Goal: Task Accomplishment & Management: Manage account settings

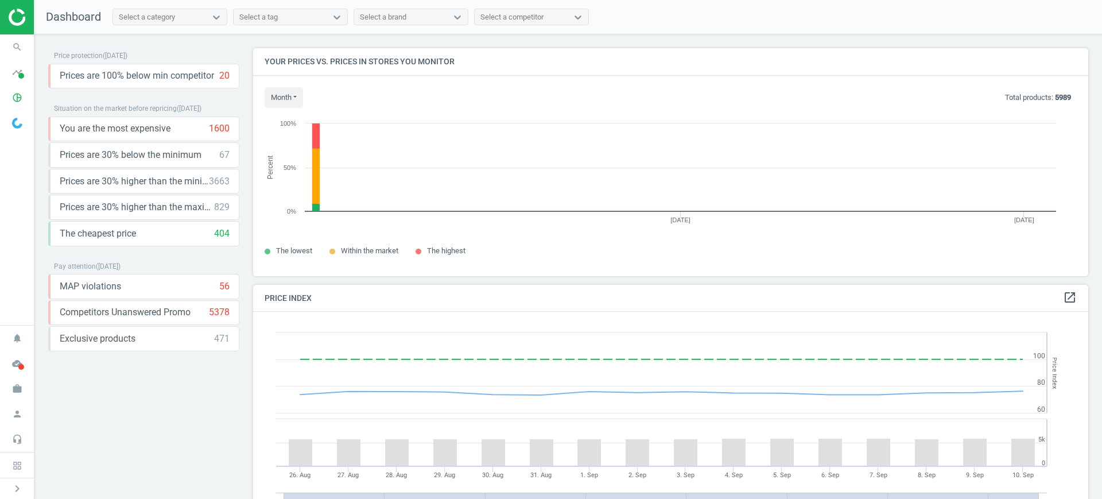
scroll to position [250, 847]
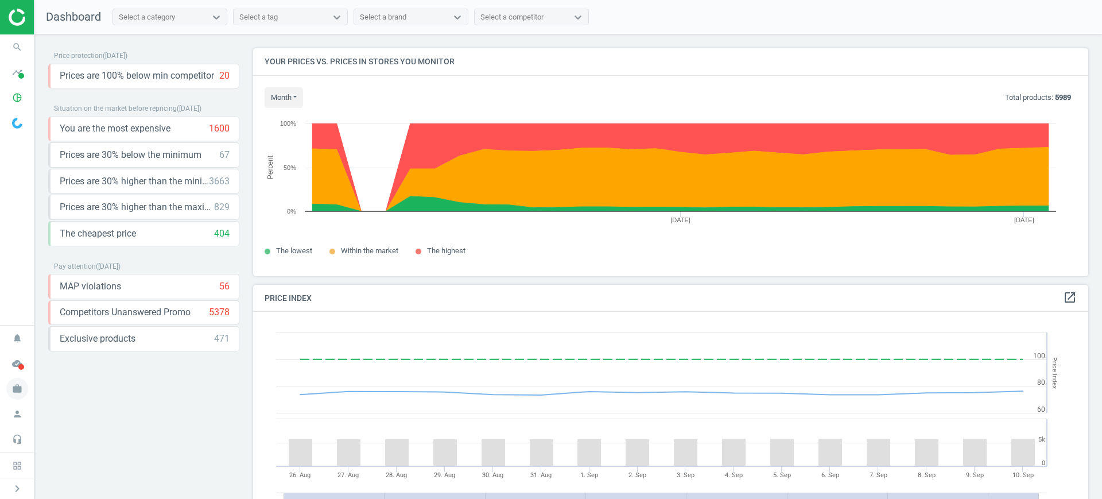
click at [17, 395] on icon "work" at bounding box center [17, 389] width 22 height 22
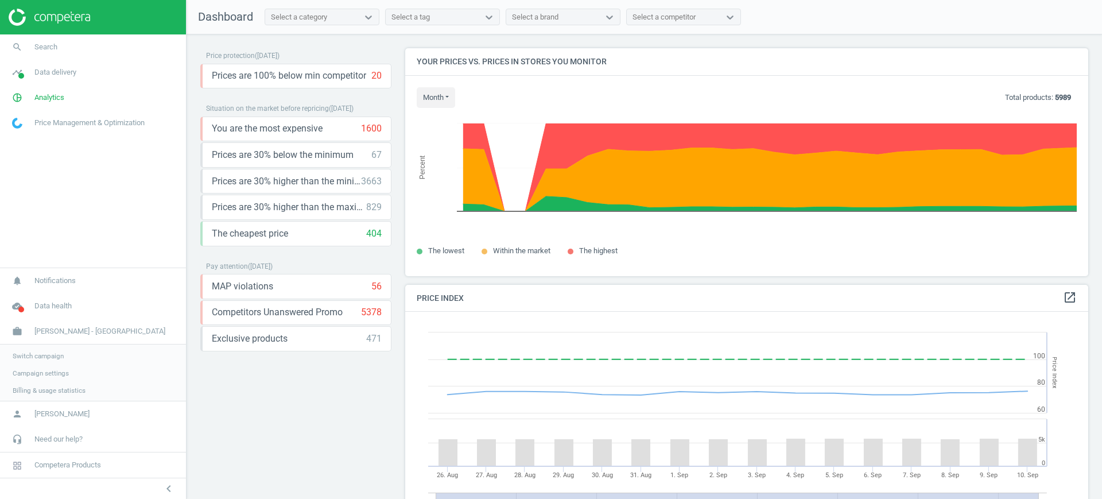
scroll to position [286, 695]
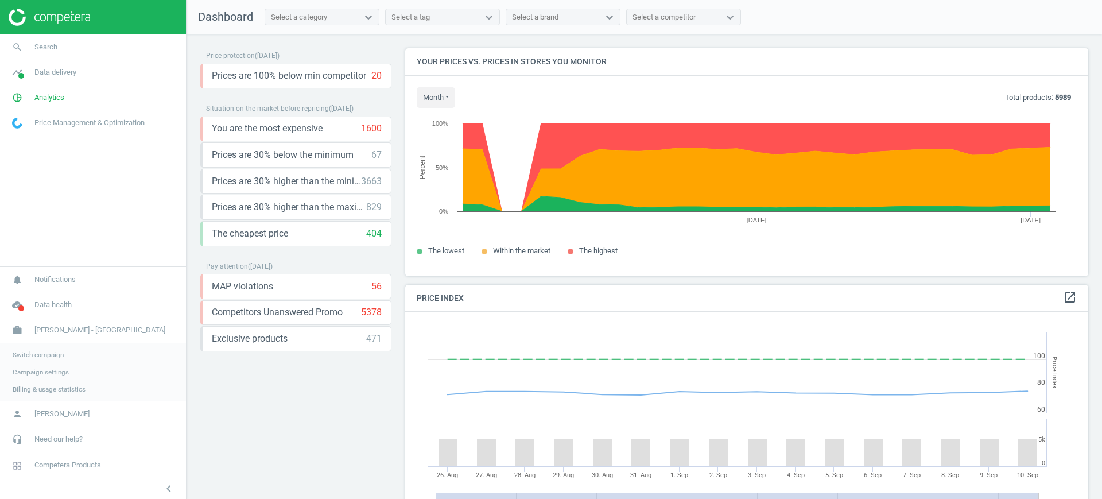
click at [53, 363] on link "Campaign settings" at bounding box center [93, 371] width 186 height 17
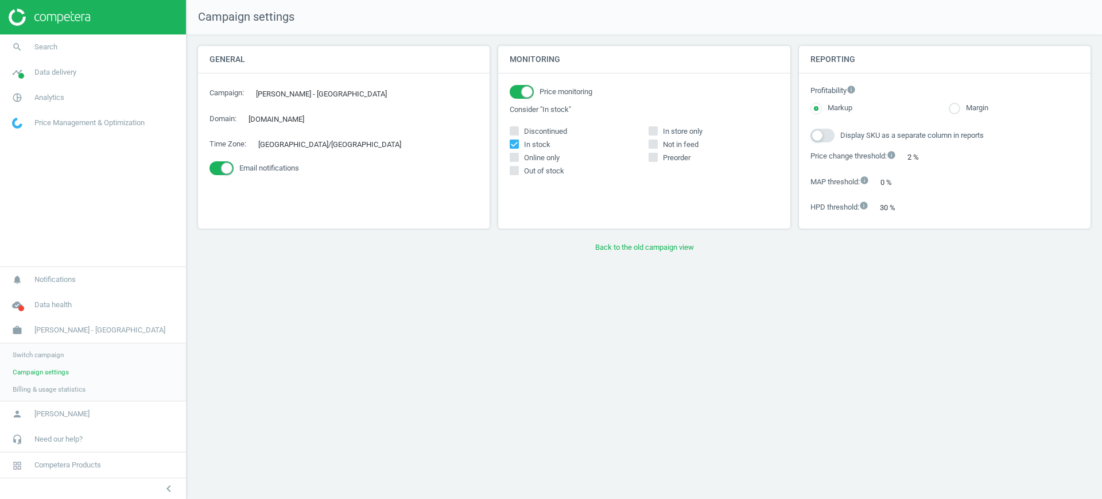
click at [49, 358] on span "Switch campaign" at bounding box center [38, 354] width 51 height 9
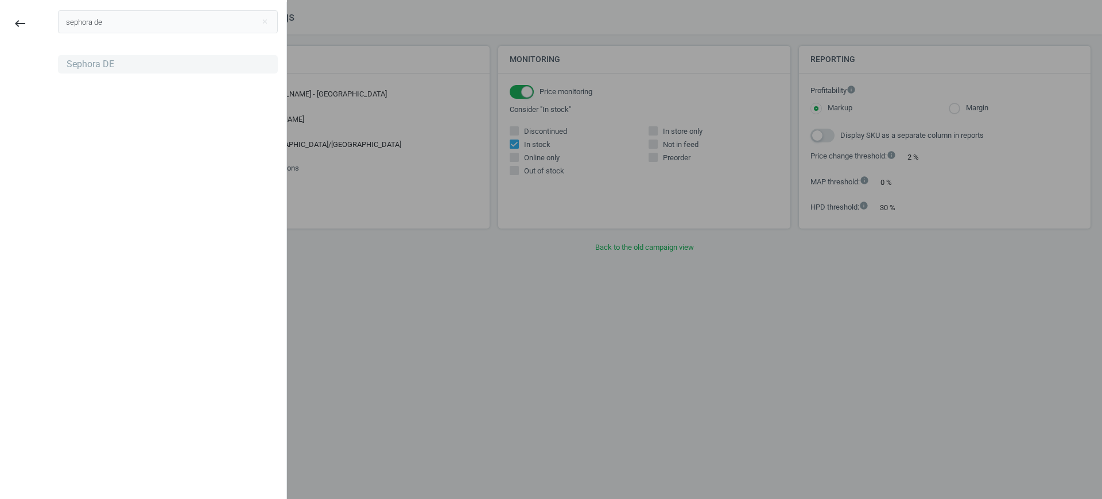
type input "sephora de"
click at [104, 60] on div "Sephora DE" at bounding box center [91, 64] width 48 height 13
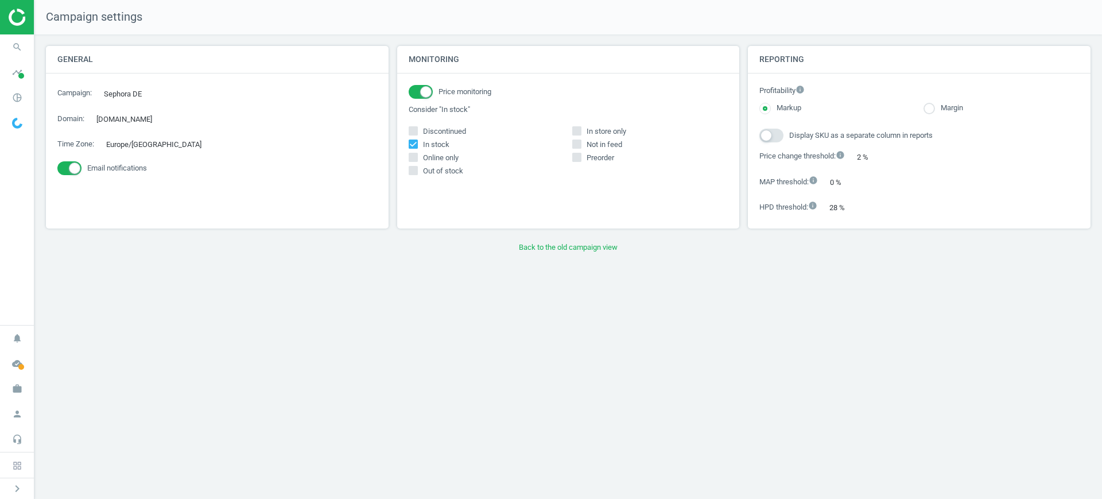
click at [92, 355] on div "Campaign settings General Campaign : Sephora DE edit Domain : sephora.de edit T…" at bounding box center [568, 249] width 1068 height 499
click at [554, 247] on button "Back to the old campaign view" at bounding box center [568, 247] width 1045 height 21
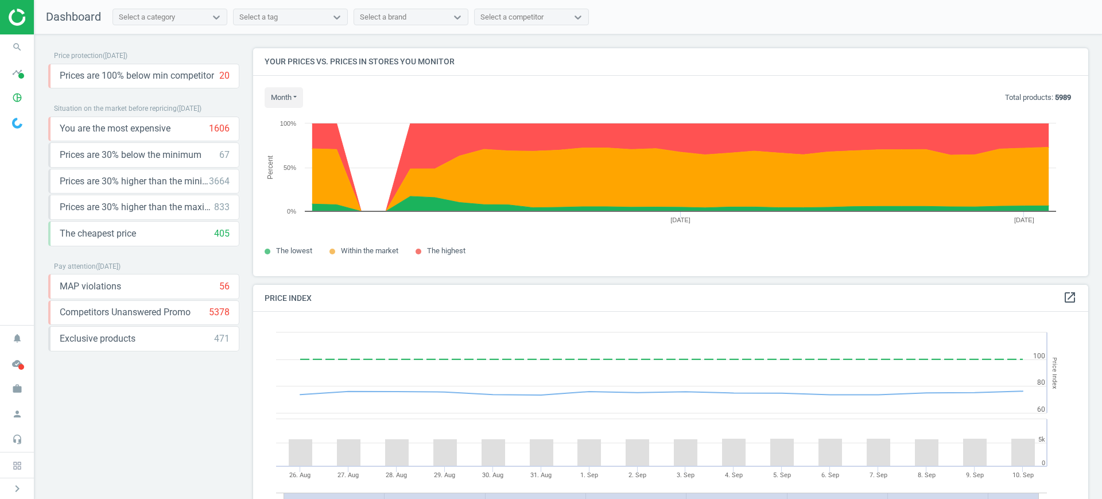
scroll to position [286, 847]
drag, startPoint x: 1, startPoint y: 396, endPoint x: 14, endPoint y: 387, distance: 15.6
click at [1, 396] on span "work" at bounding box center [17, 388] width 34 height 25
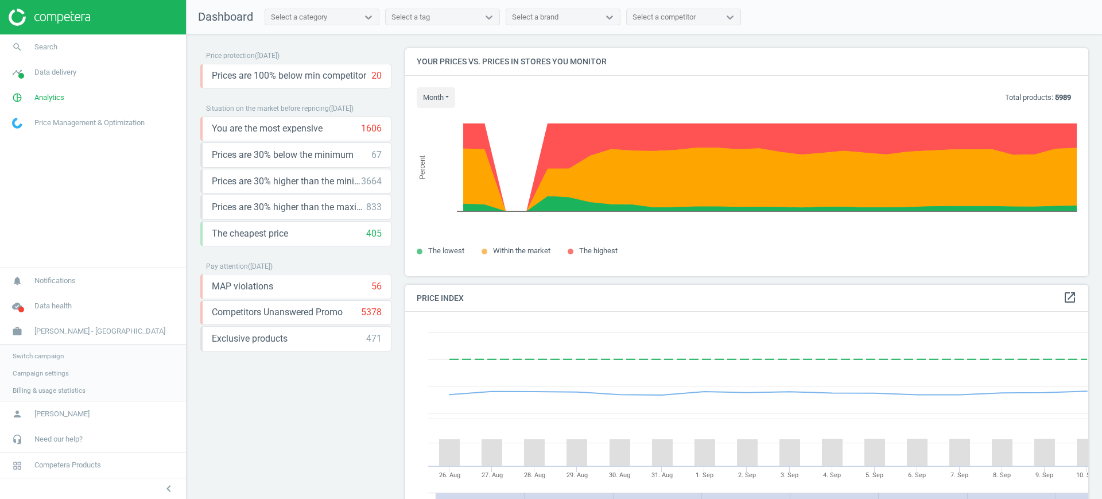
scroll to position [286, 695]
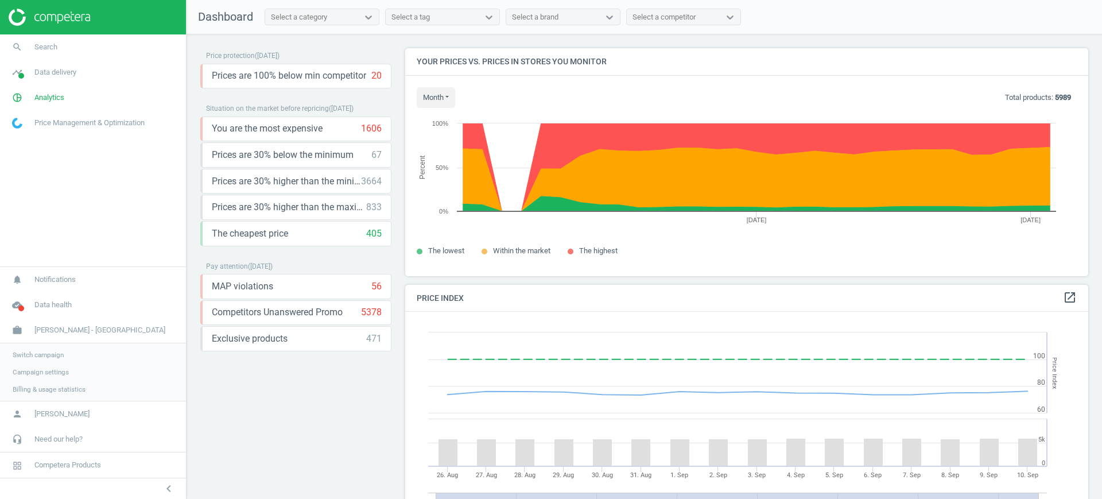
click at [49, 354] on span "Switch campaign" at bounding box center [38, 354] width 51 height 9
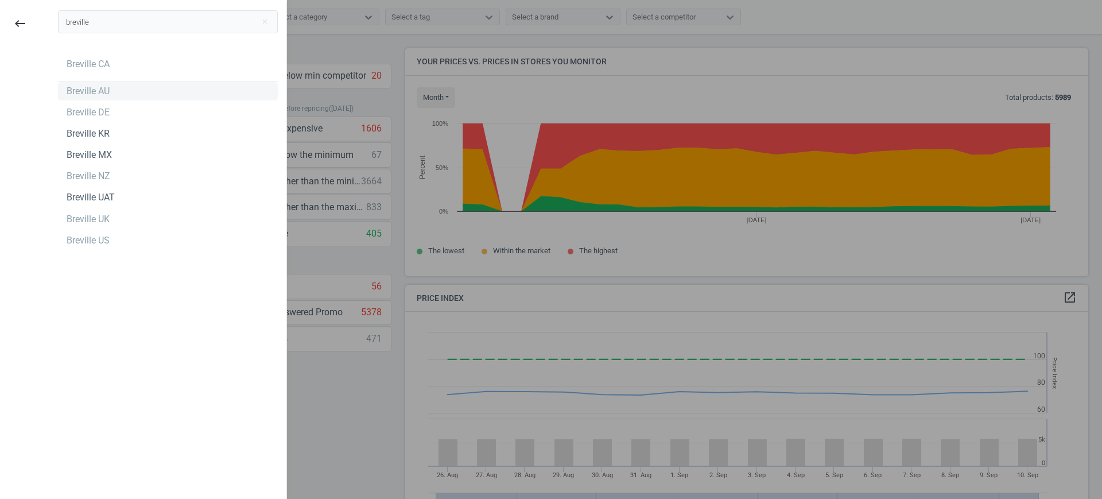
type input "breville"
click at [114, 88] on div "Breville AU" at bounding box center [168, 91] width 220 height 18
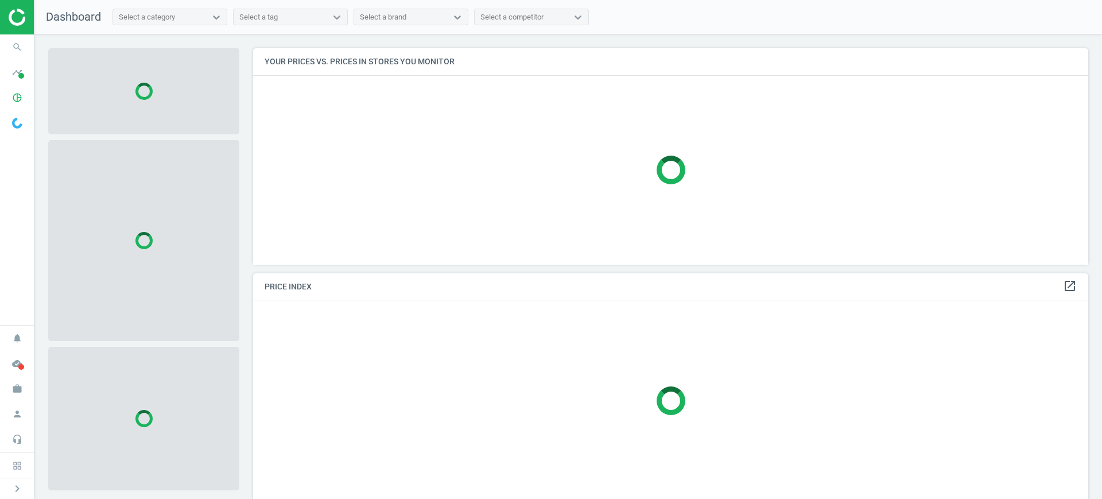
scroll to position [238, 847]
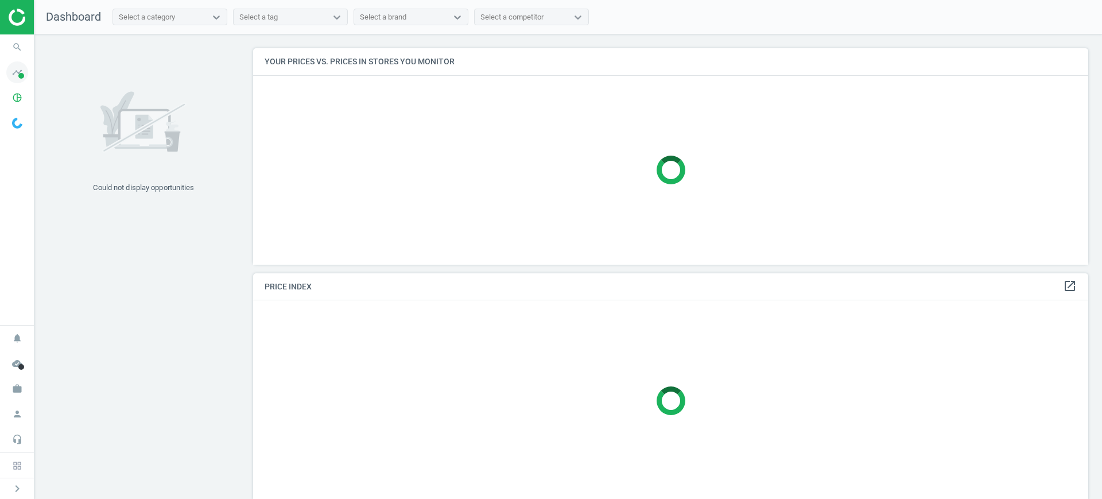
click at [18, 76] on span at bounding box center [21, 76] width 6 height 6
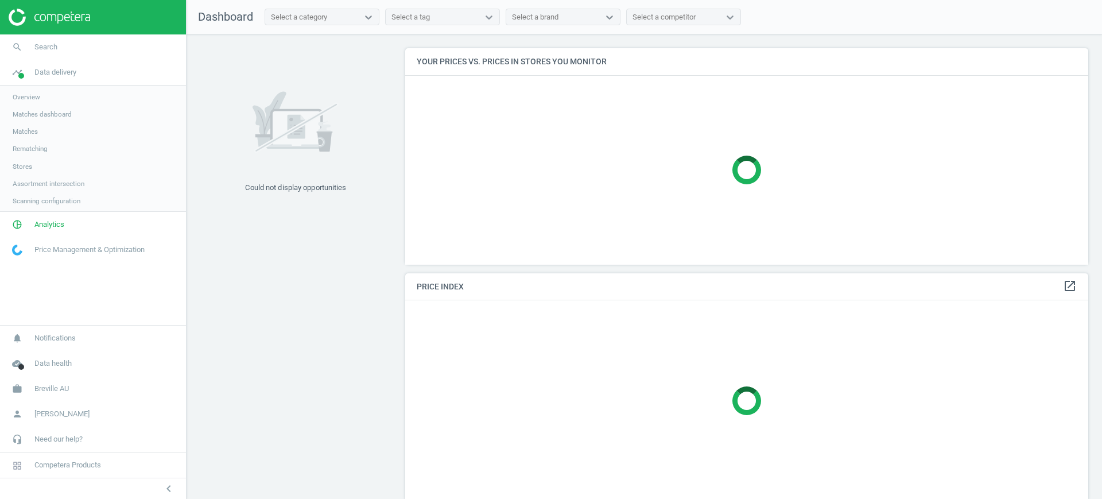
scroll to position [238, 695]
click at [32, 163] on link "Stores" at bounding box center [93, 166] width 186 height 17
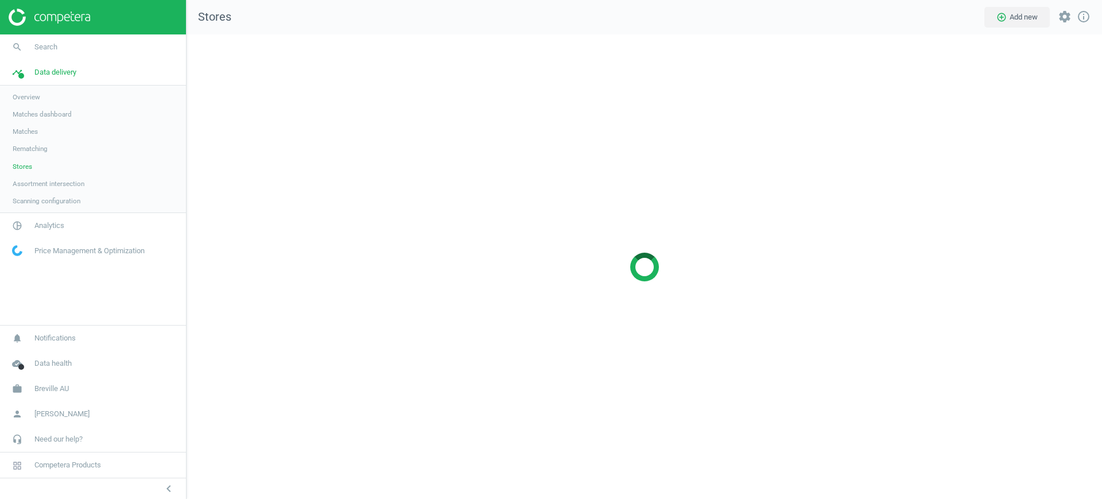
scroll to position [487, 938]
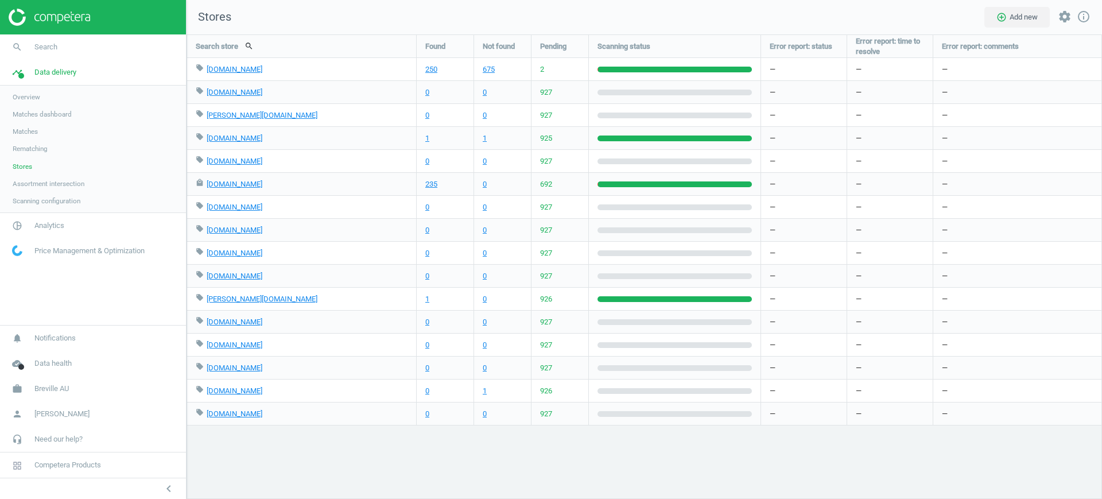
click at [35, 202] on span "Scanning configuration" at bounding box center [47, 200] width 68 height 9
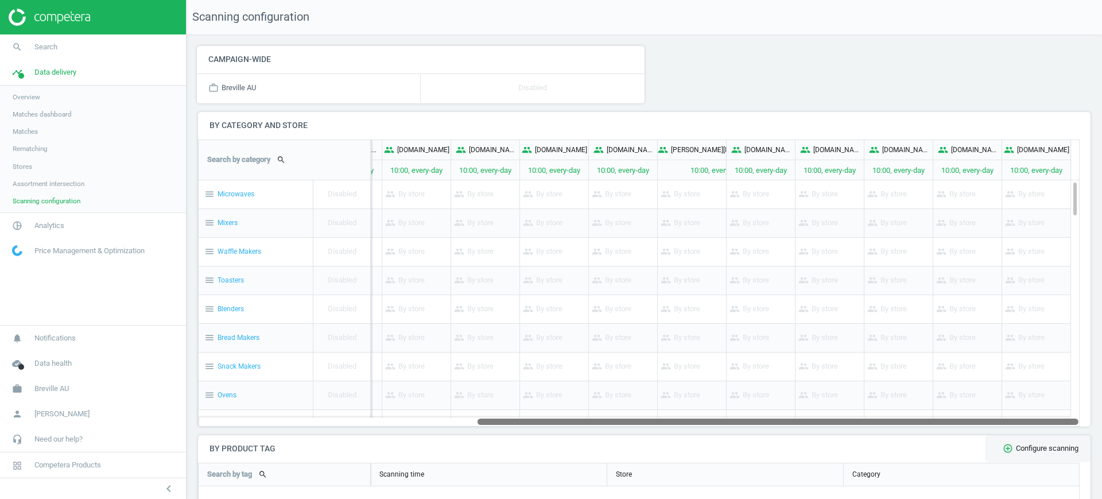
drag, startPoint x: 638, startPoint y: 419, endPoint x: 1029, endPoint y: 439, distance: 392.0
click at [1029, 439] on div "Campaign-wide work_outline Breville AU Disabled add_circle_outline Configure By…" at bounding box center [645, 266] width 916 height 464
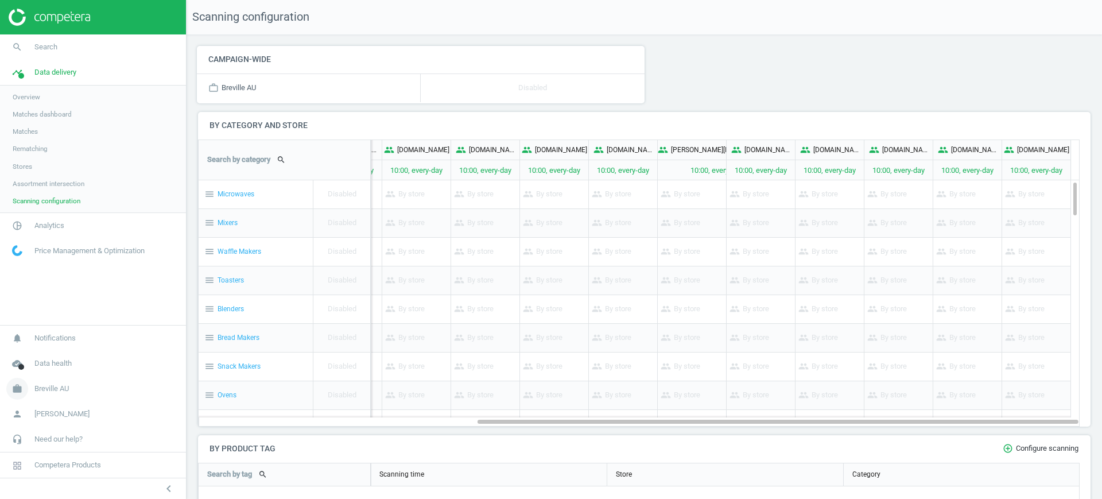
click at [51, 389] on span "Breville AU" at bounding box center [51, 388] width 34 height 10
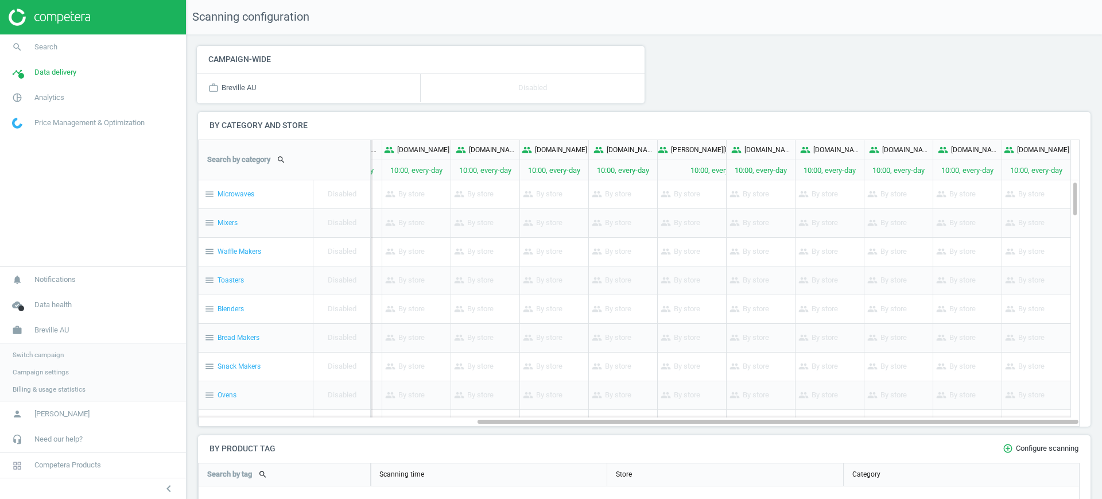
click at [44, 354] on span "Switch campaign" at bounding box center [38, 354] width 51 height 9
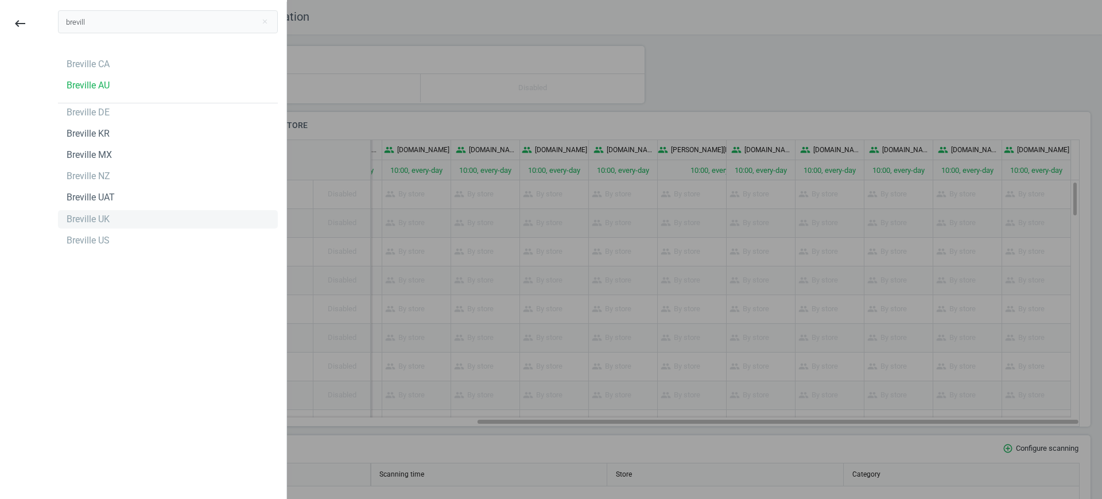
type input "brevill"
click at [144, 224] on div "Breville UK" at bounding box center [168, 219] width 220 height 18
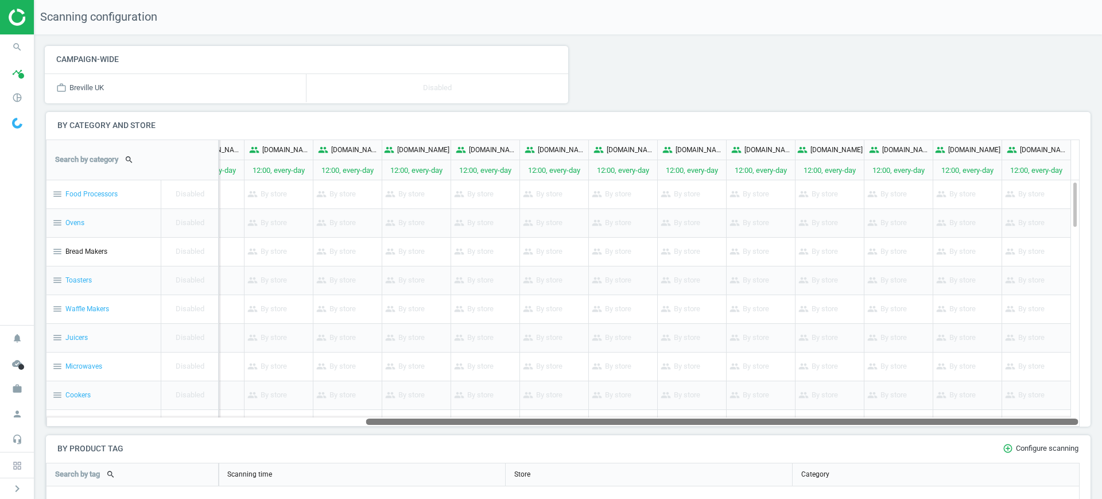
drag, startPoint x: 580, startPoint y: 421, endPoint x: 1102, endPoint y: 532, distance: 533.4
click at [1102, 498] on html "Group 2 Created with Sketch. ic/cloud_download/grey600 Created with Sketch. gra…" at bounding box center [551, 249] width 1102 height 499
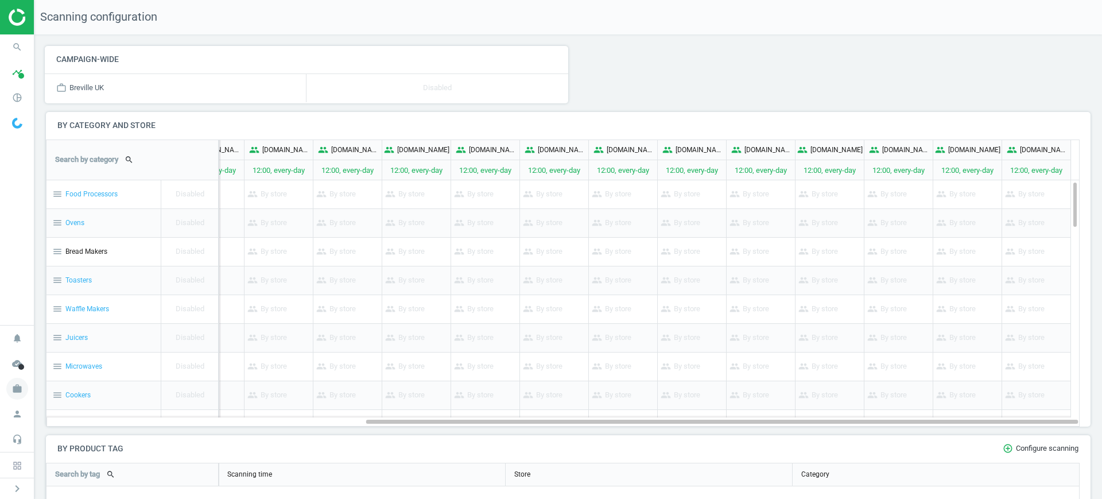
click at [27, 393] on span "work" at bounding box center [17, 388] width 34 height 25
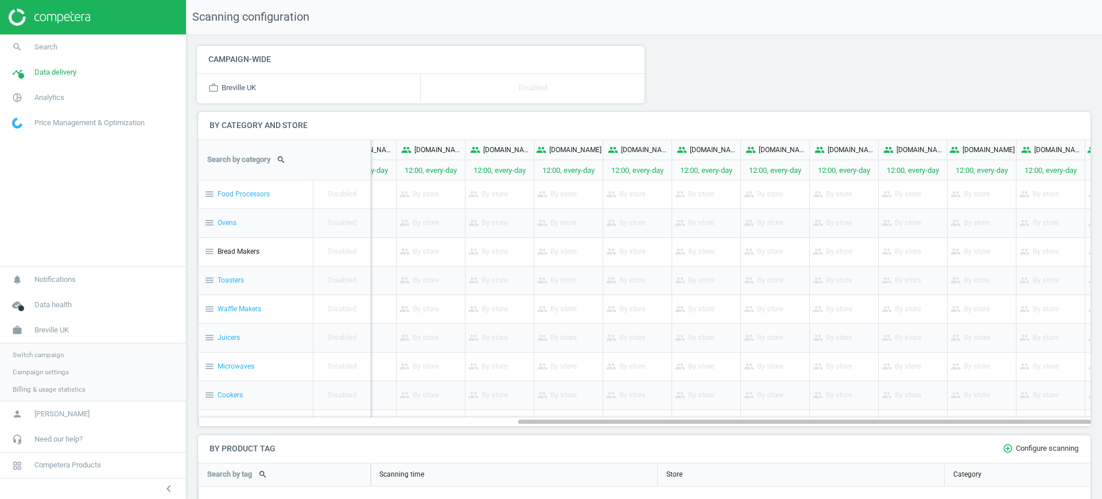
click at [29, 355] on span "Switch campaign" at bounding box center [38, 354] width 51 height 9
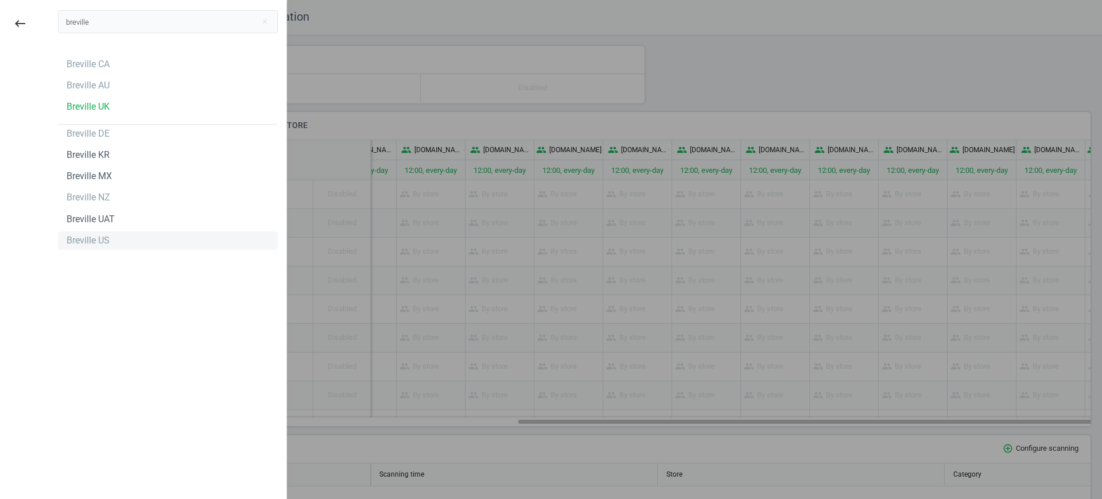
type input "breville"
click at [80, 243] on div "Breville US" at bounding box center [88, 240] width 43 height 13
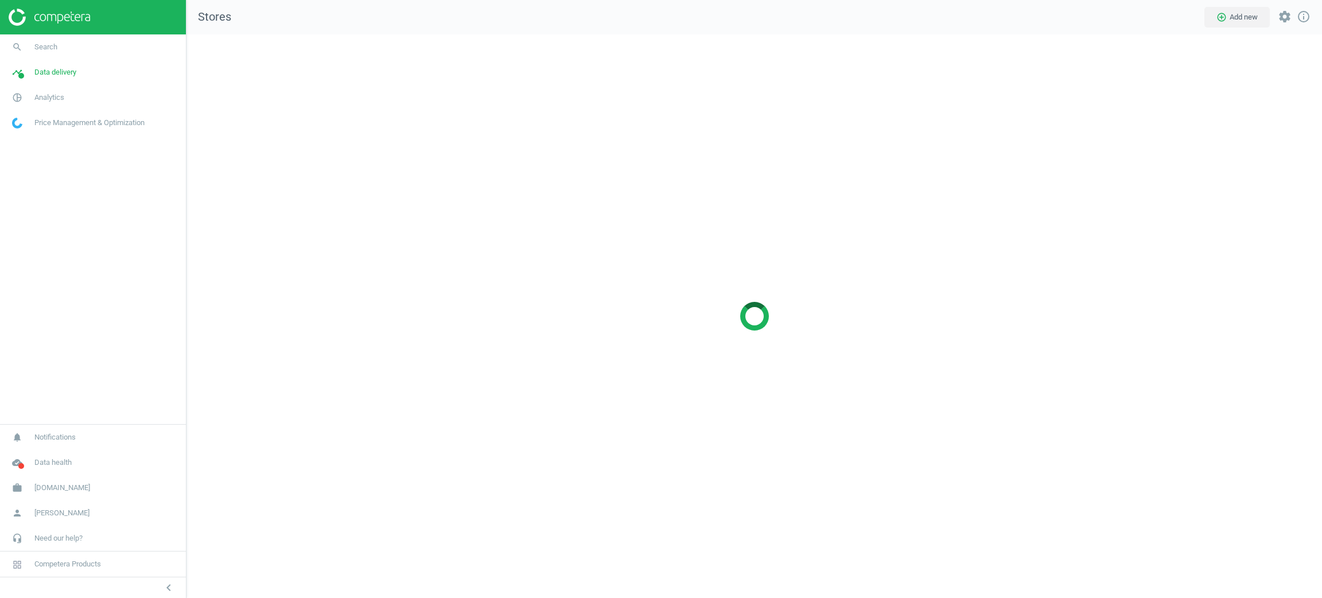
scroll to position [591, 1163]
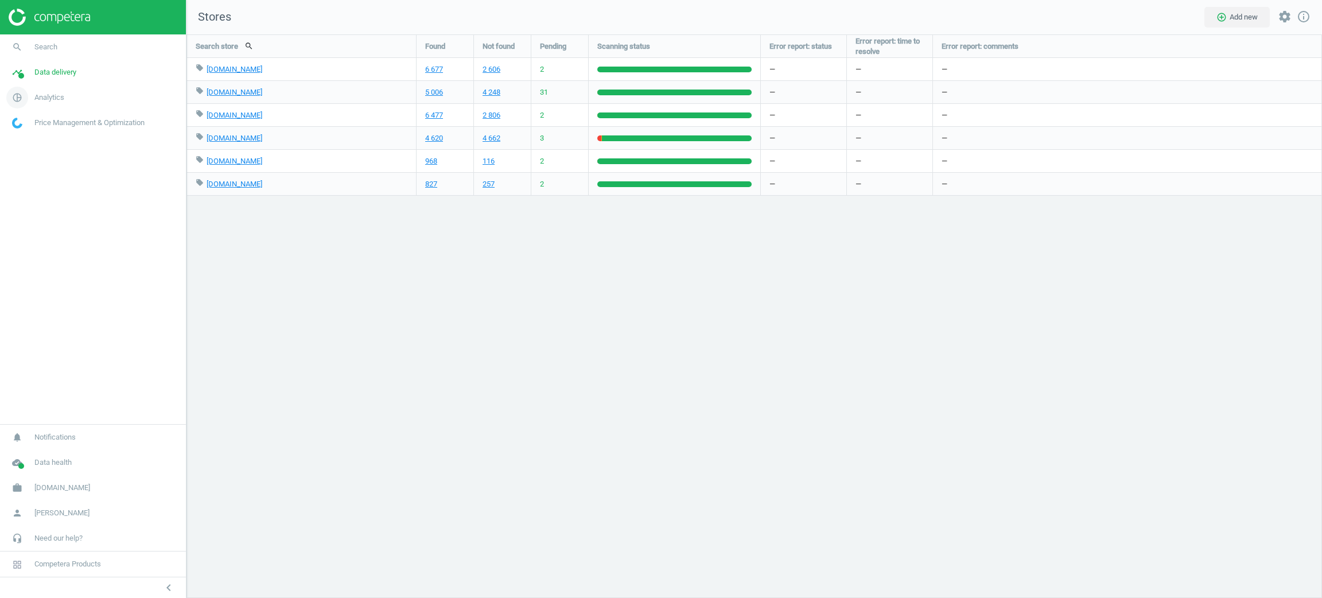
click at [48, 95] on span "Analytics" at bounding box center [49, 97] width 30 height 10
click at [34, 141] on span "Products" at bounding box center [26, 139] width 27 height 9
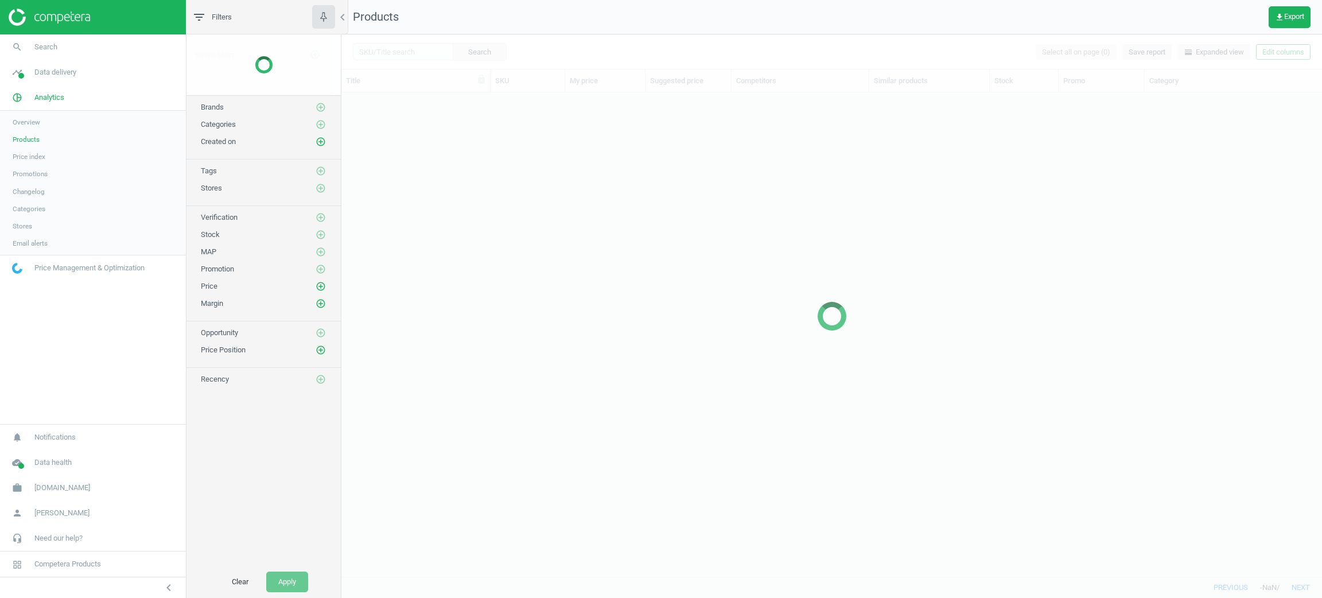
scroll to position [470, 967]
click at [421, 40] on div at bounding box center [832, 316] width 981 height 564
drag, startPoint x: 418, startPoint y: 44, endPoint x: 404, endPoint y: 53, distance: 16.6
click at [416, 44] on input "text" at bounding box center [403, 51] width 100 height 17
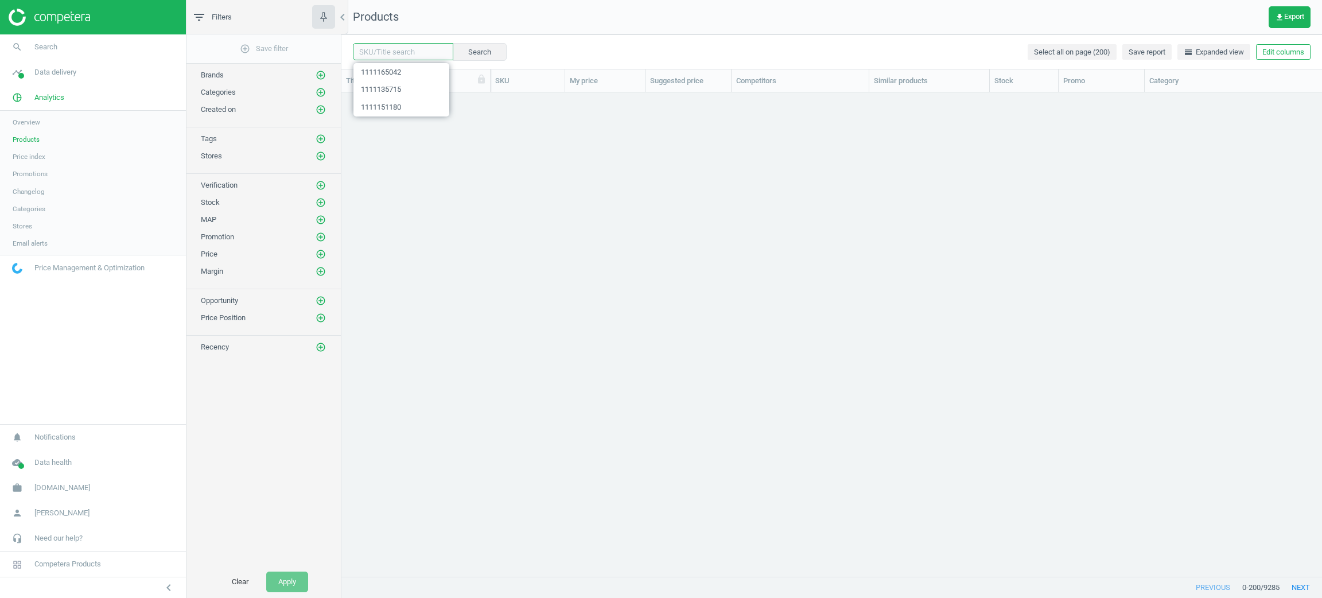
click at [395, 57] on input "text" at bounding box center [403, 51] width 100 height 17
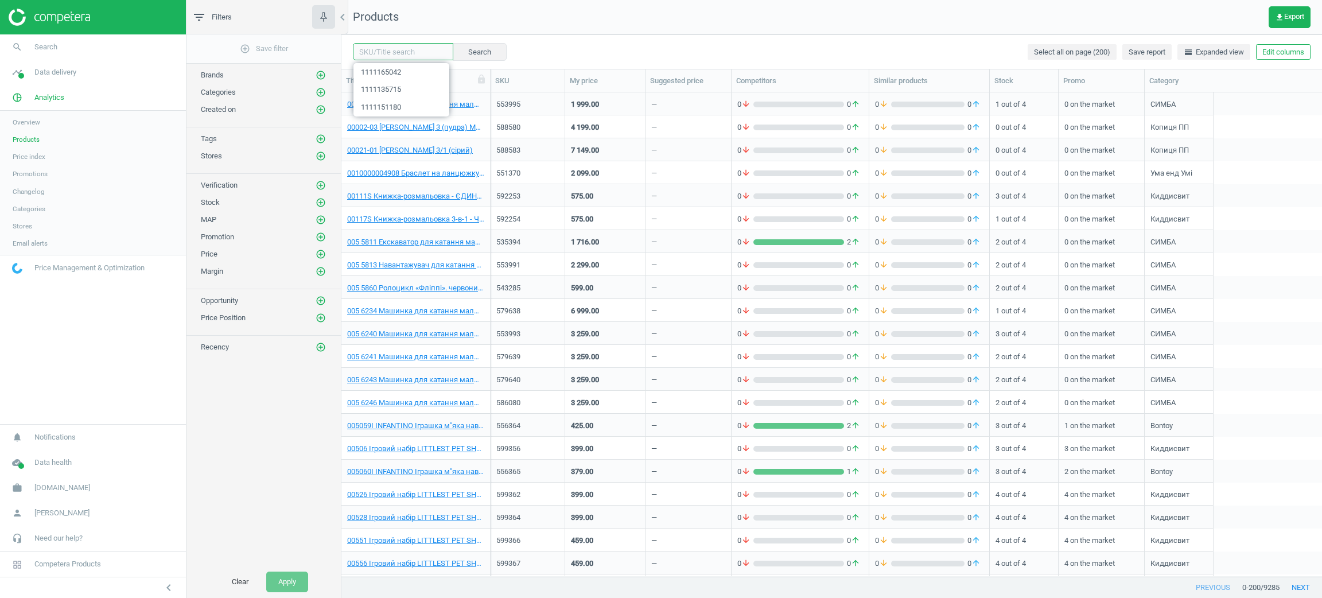
paste input "609603"
type input "609603"
click at [460, 54] on button "Search" at bounding box center [479, 51] width 54 height 17
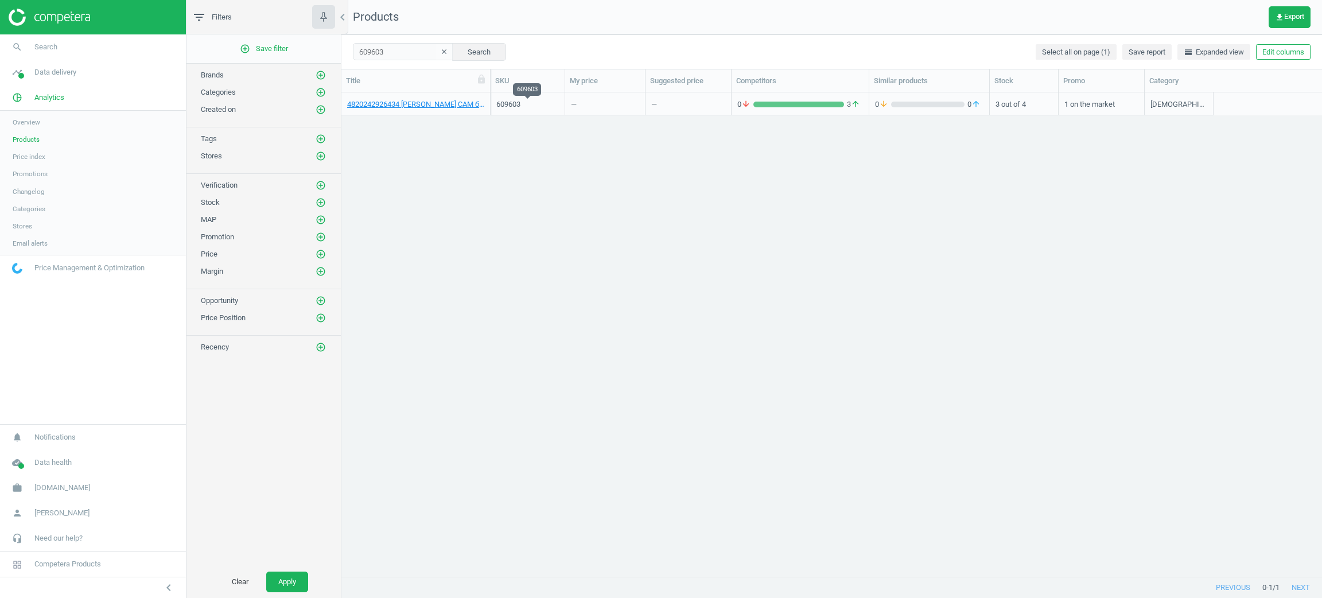
click at [543, 104] on div "609603" at bounding box center [528, 104] width 63 height 10
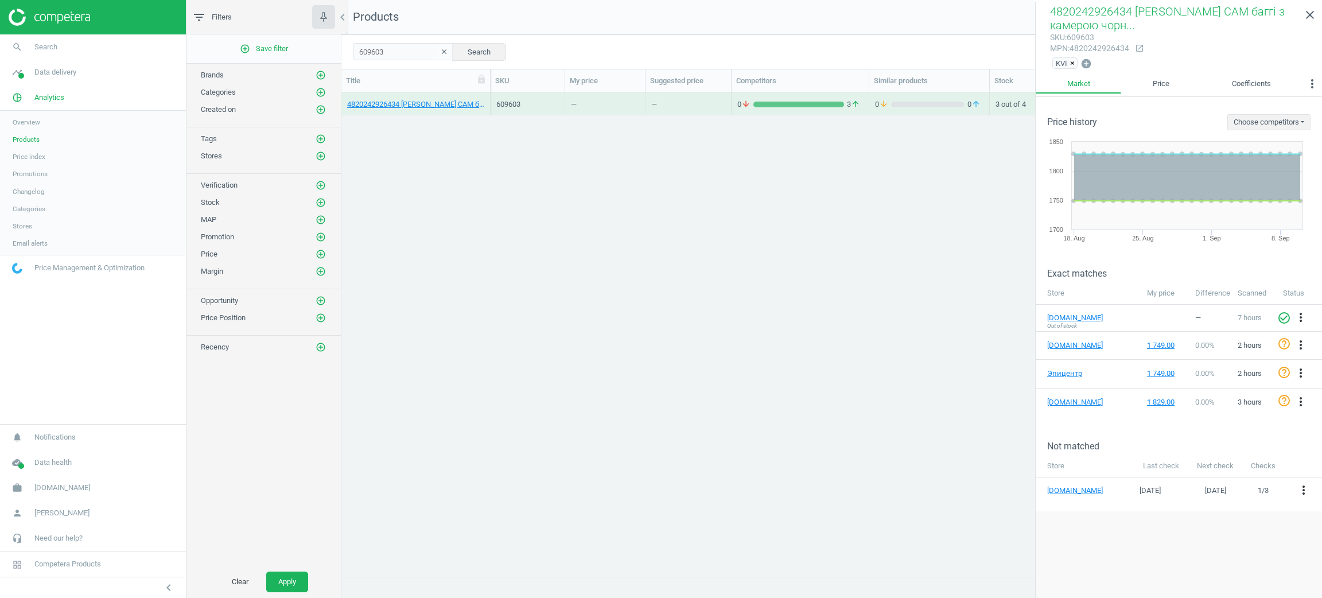
click at [442, 48] on icon "clear" at bounding box center [444, 52] width 8 height 8
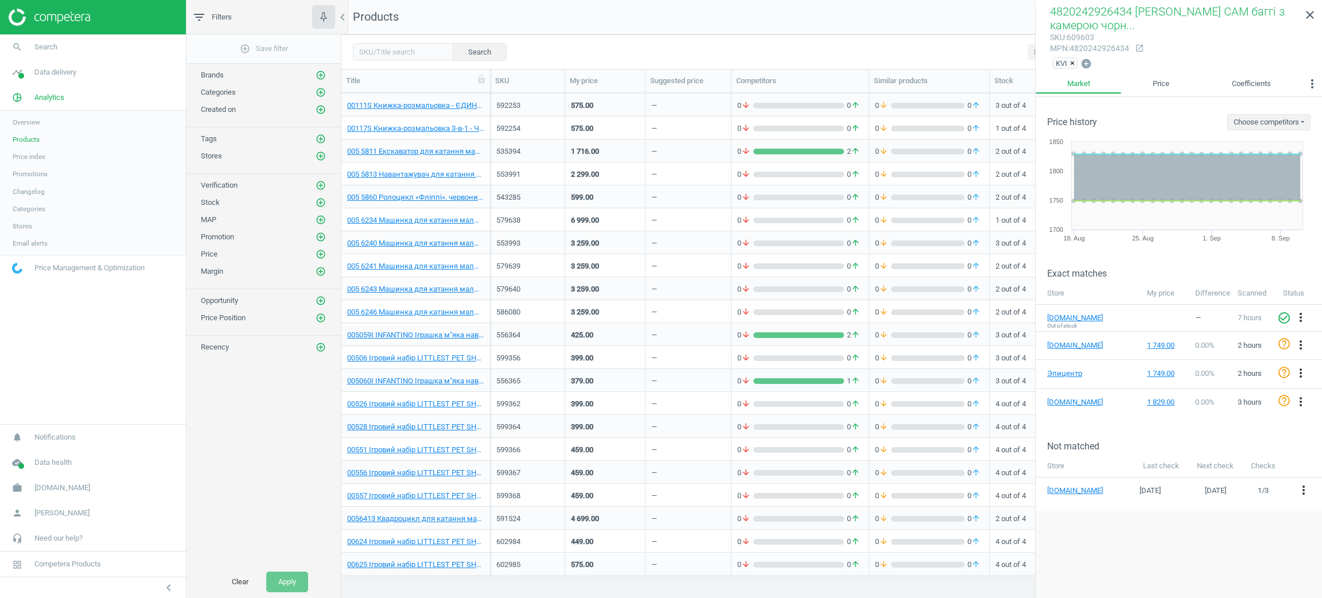
scroll to position [172, 0]
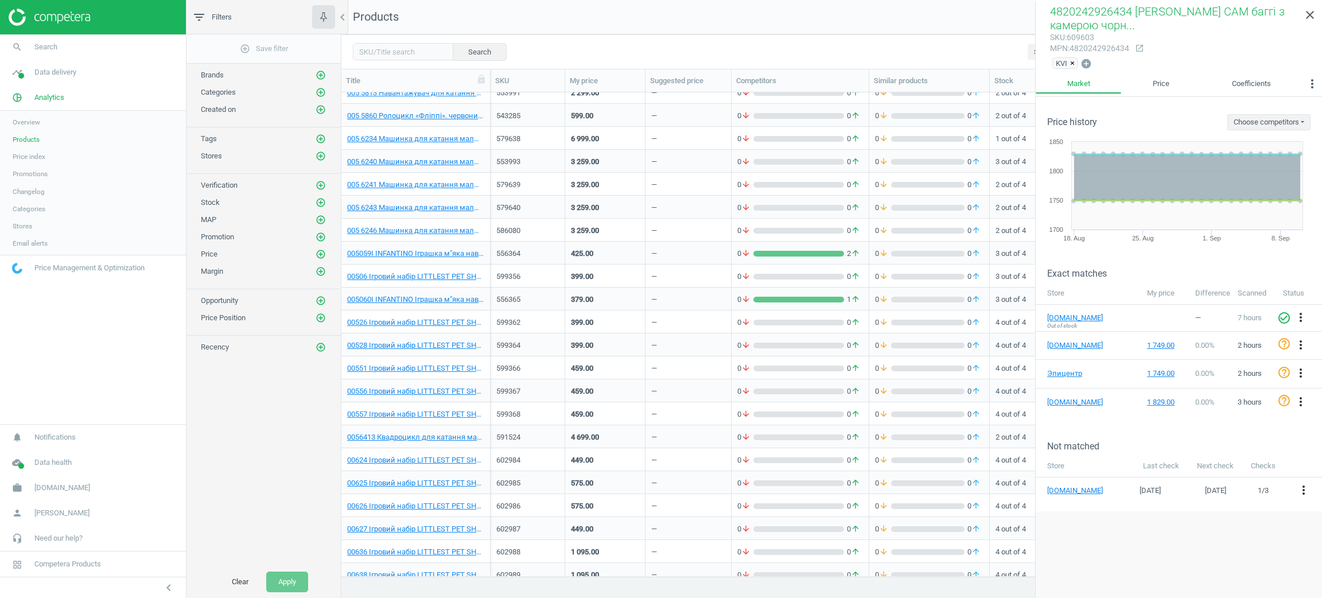
click at [579, 270] on div "399.00" at bounding box center [605, 276] width 68 height 20
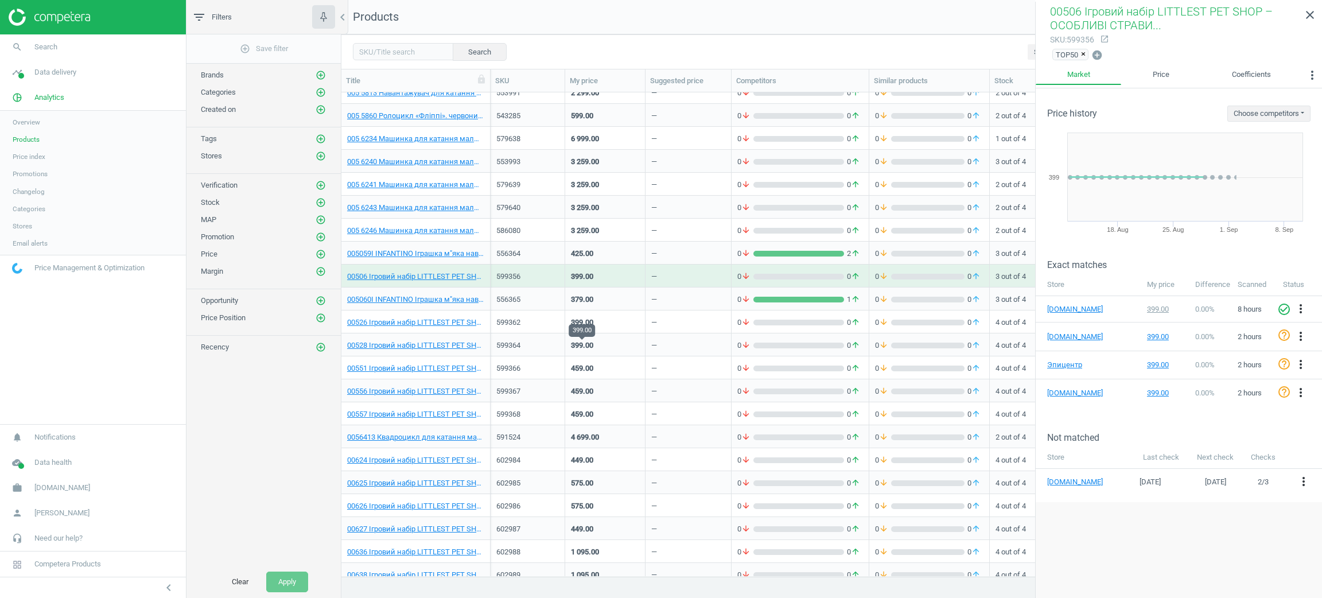
click at [593, 399] on div "459.00" at bounding box center [582, 393] width 22 height 14
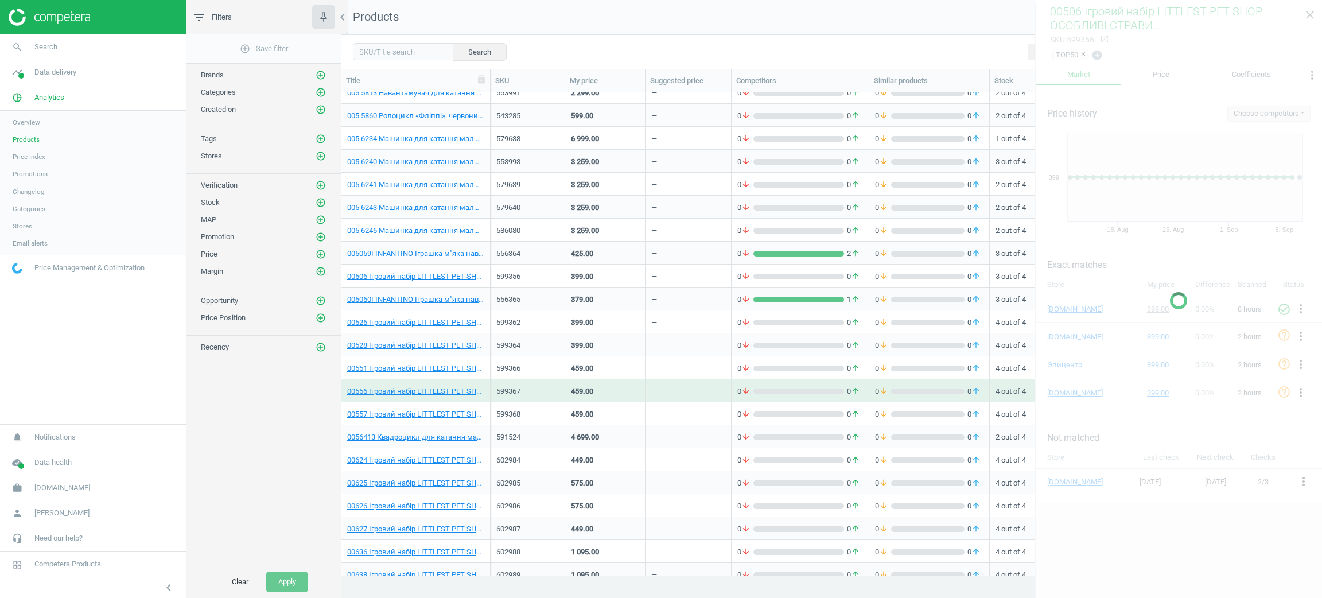
click at [593, 399] on div "459.00" at bounding box center [582, 393] width 22 height 14
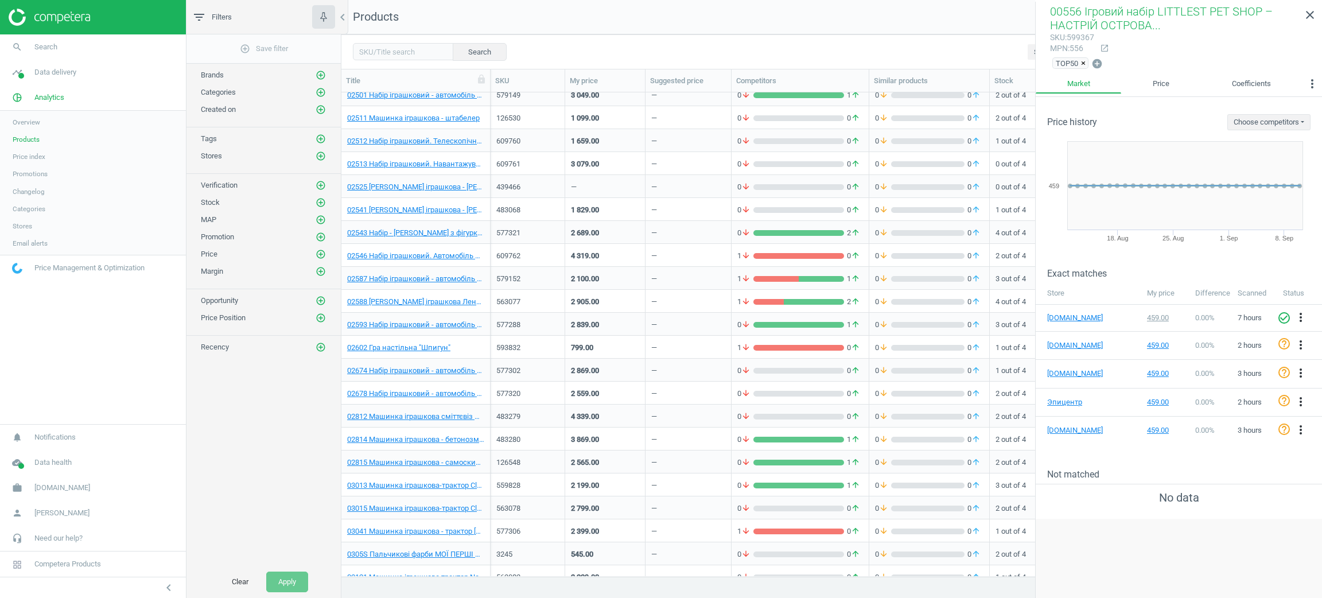
scroll to position [1292, 0]
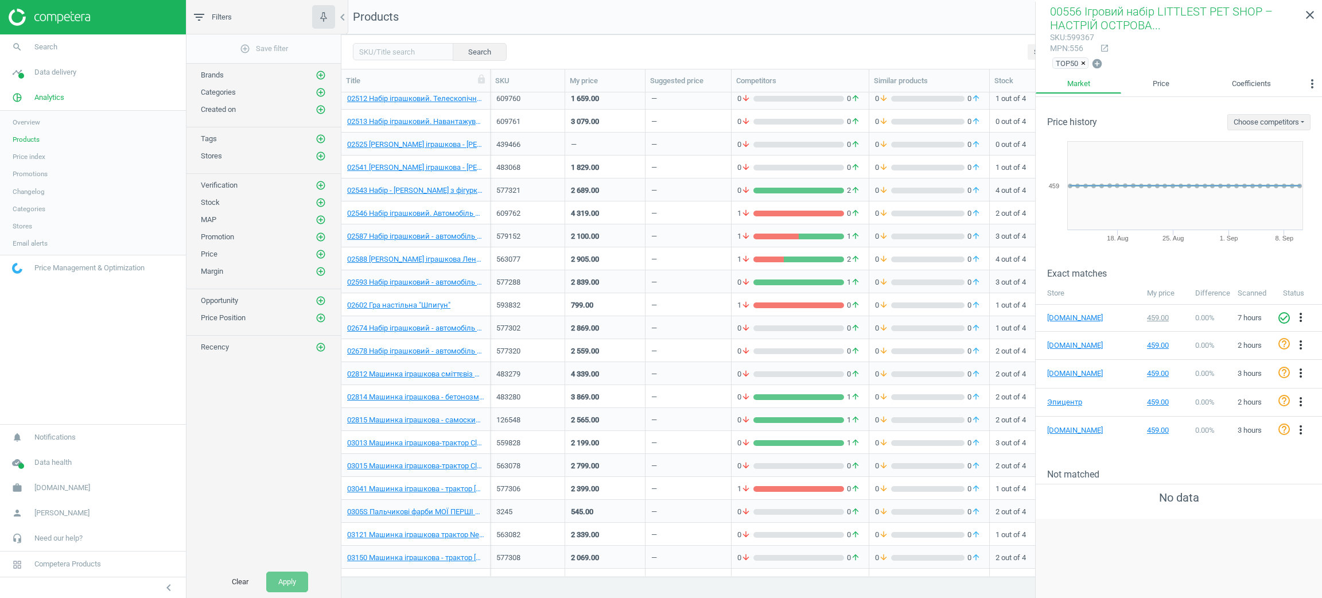
click at [643, 156] on div "1 829.00" at bounding box center [605, 167] width 80 height 23
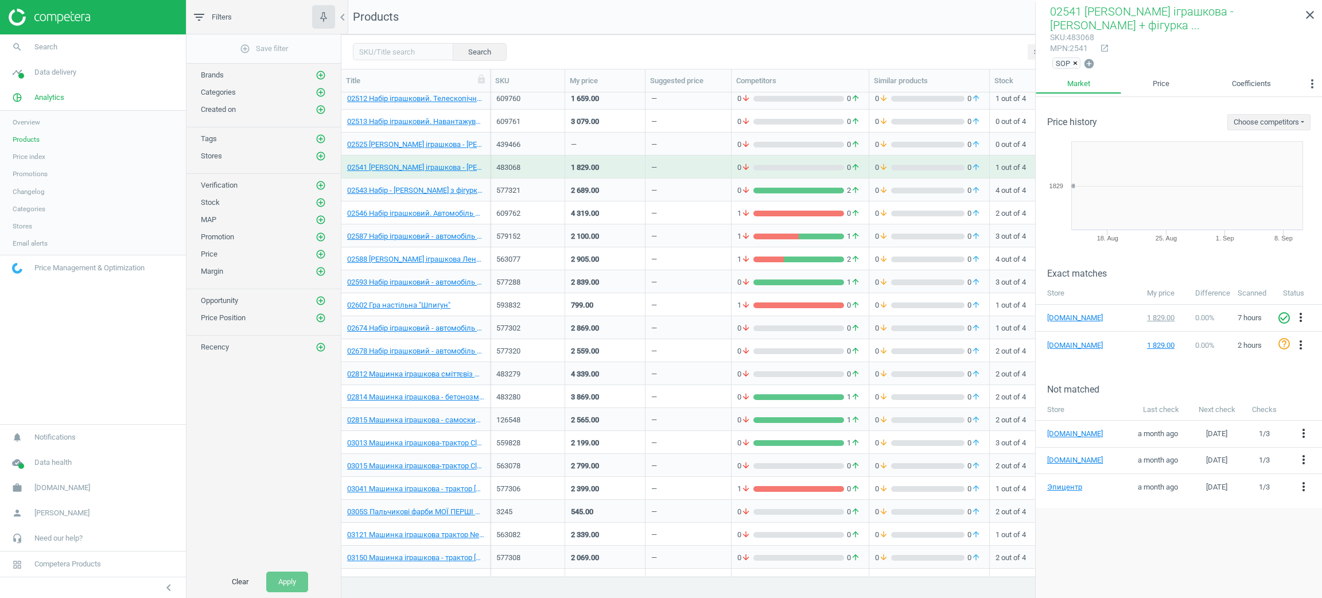
click at [646, 143] on div "—" at bounding box center [689, 144] width 86 height 23
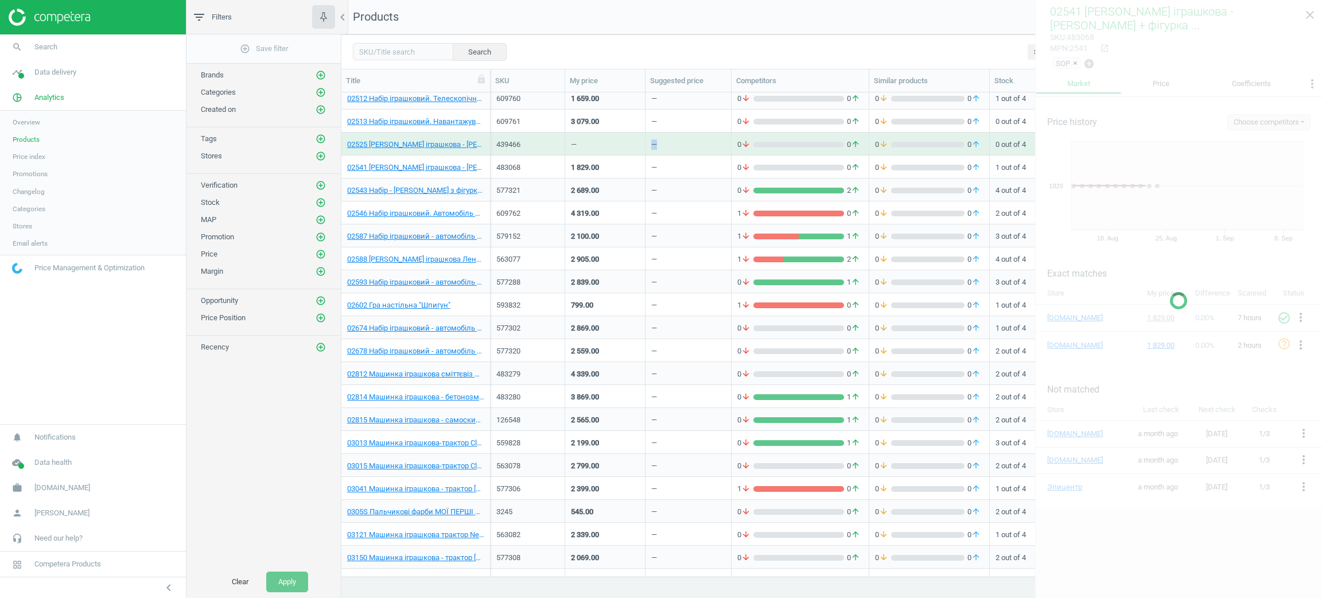
click at [646, 143] on div "—" at bounding box center [689, 144] width 86 height 23
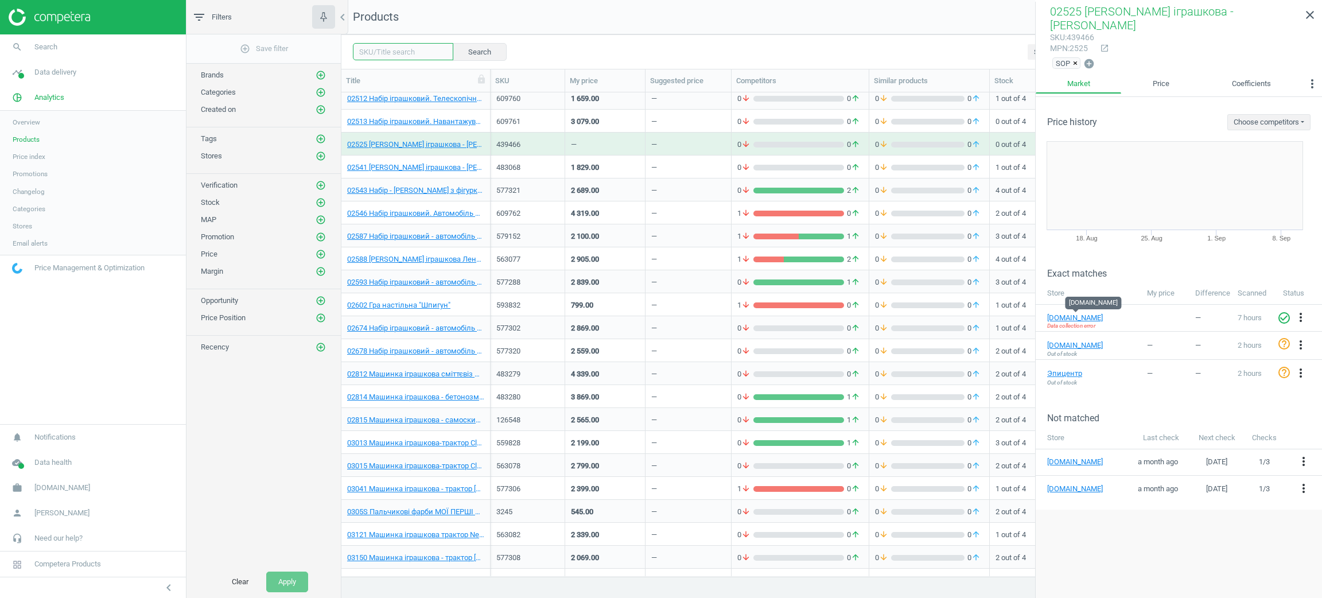
click at [383, 48] on input "text" at bounding box center [403, 51] width 100 height 17
paste input "609603"
type input "609603"
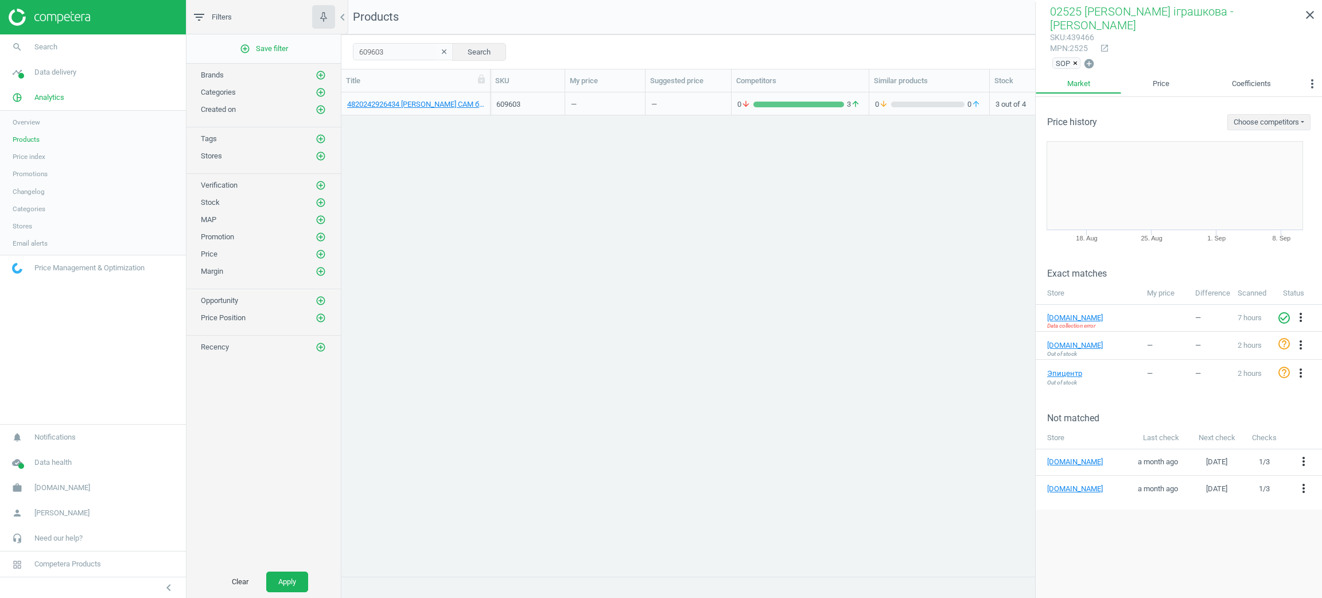
click at [614, 107] on div "—" at bounding box center [605, 104] width 68 height 20
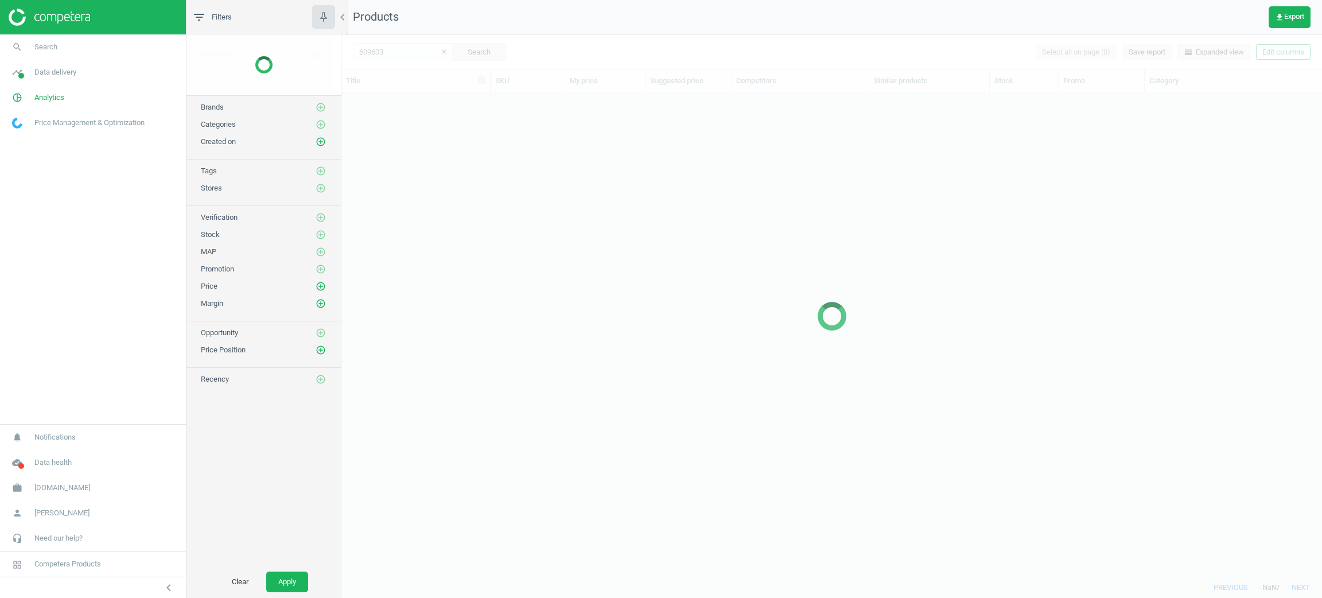
scroll to position [470, 967]
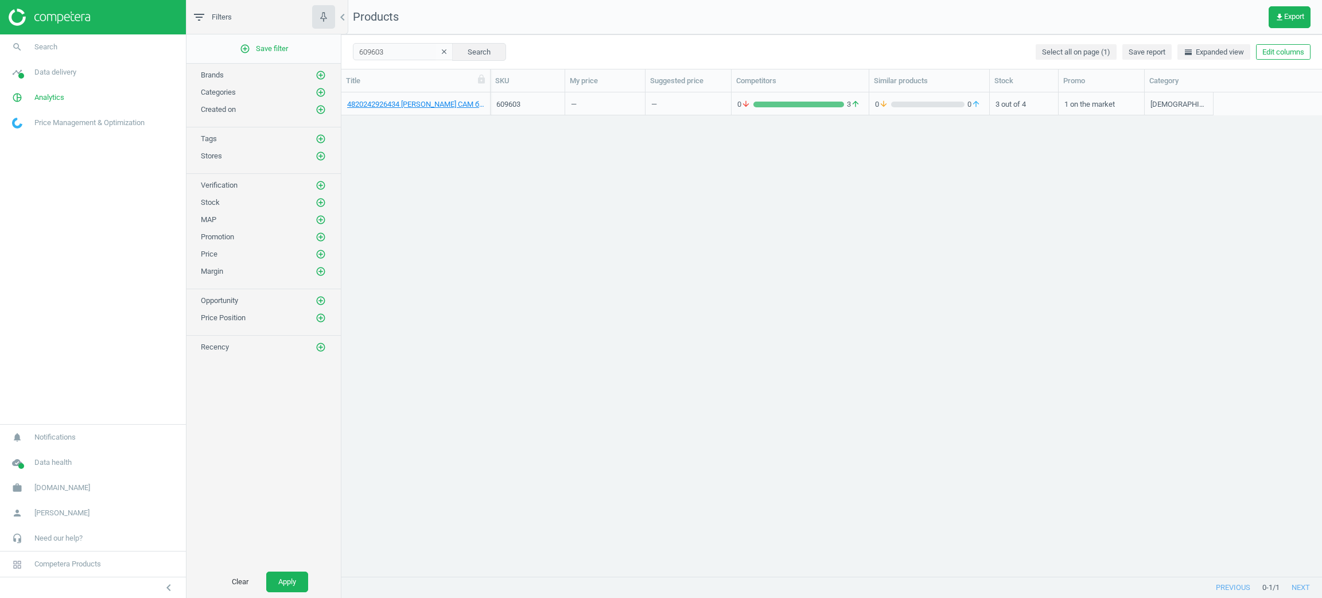
click at [1317, 340] on div "4820242926434 Машинка OTAMANKO CAM баггі з камерою чорний 609603 — — 0 arrow_do…" at bounding box center [832, 334] width 981 height 484
click at [548, 109] on div "609603" at bounding box center [528, 104] width 63 height 10
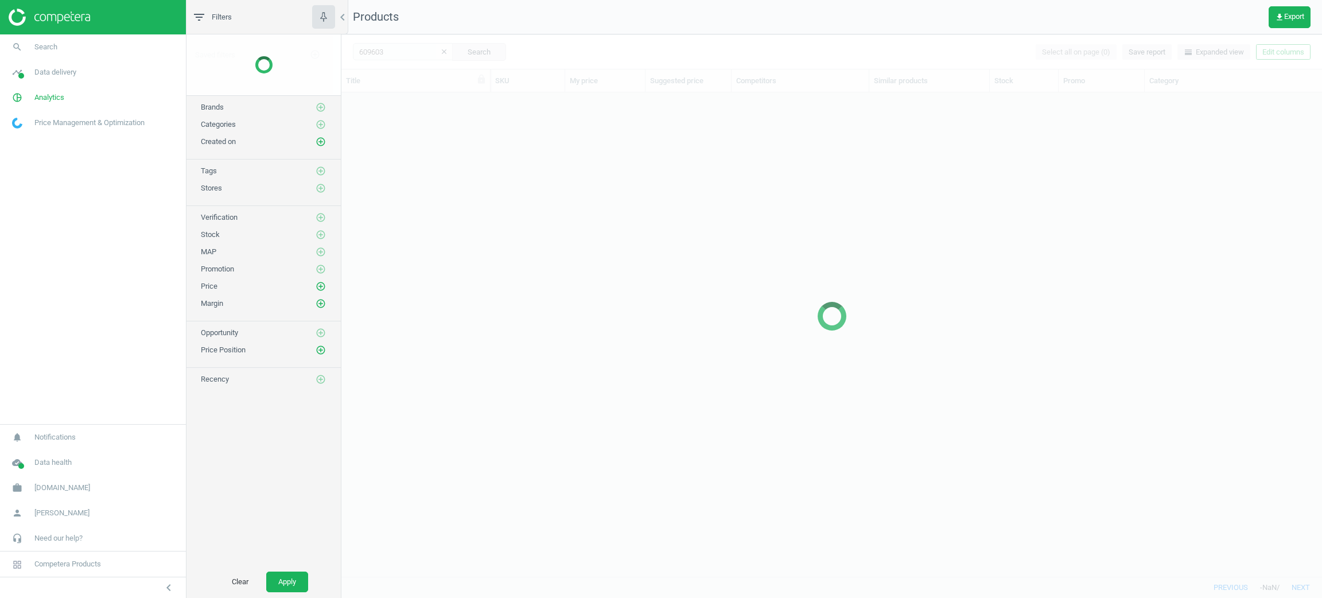
scroll to position [470, 967]
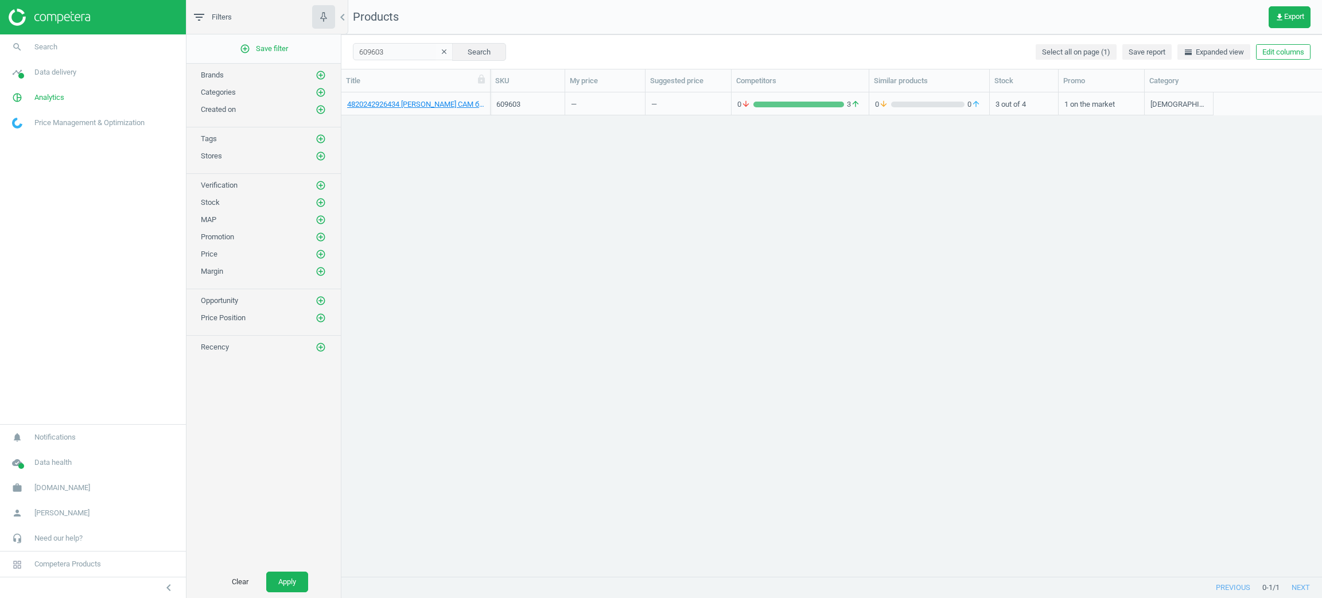
click at [569, 112] on div "—" at bounding box center [605, 103] width 80 height 23
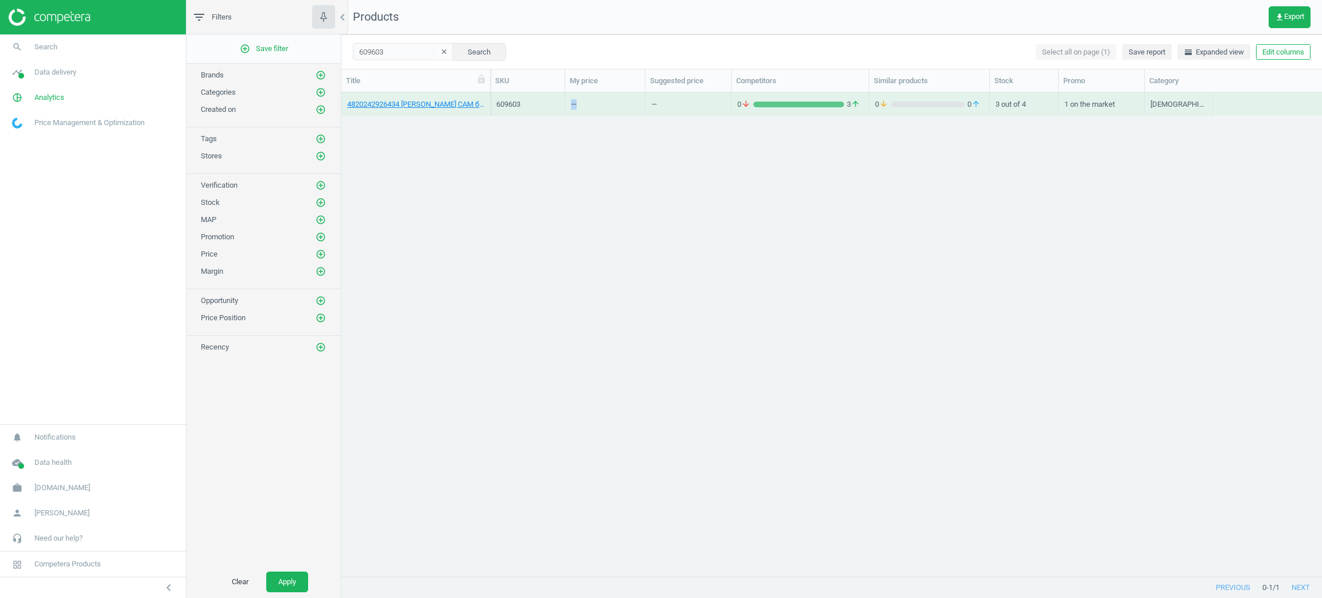
click at [569, 112] on div "—" at bounding box center [605, 103] width 80 height 23
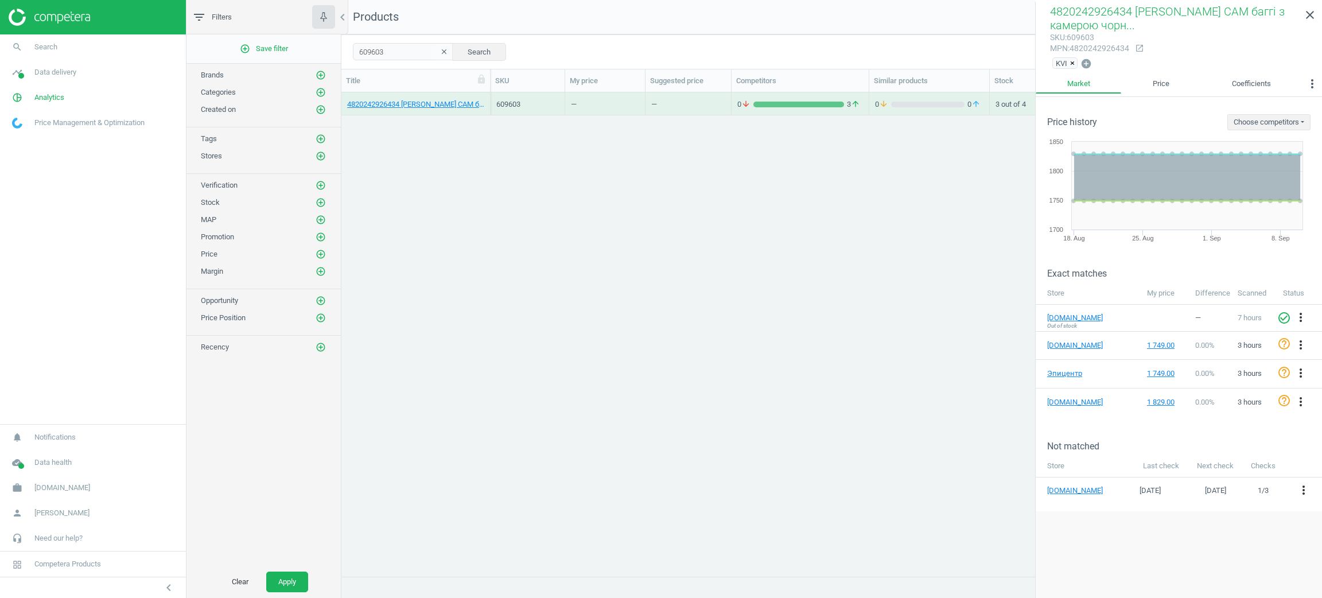
click at [1263, 554] on div "arrow_back Price history Choose competitors Эпицентр rozetka.com.ua chudo-ostri…" at bounding box center [1179, 348] width 286 height 503
click at [13, 324] on nav "search Search timeline Data delivery Overview Matches dashboard Matches Rematch…" at bounding box center [93, 229] width 186 height 390
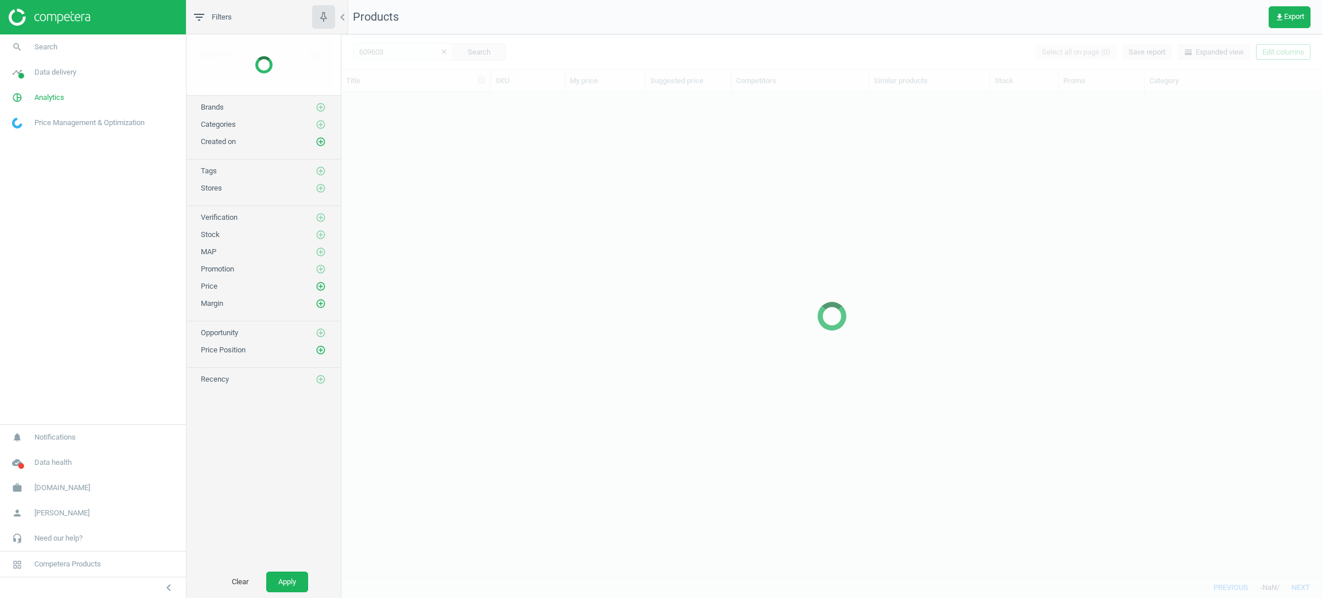
scroll to position [470, 967]
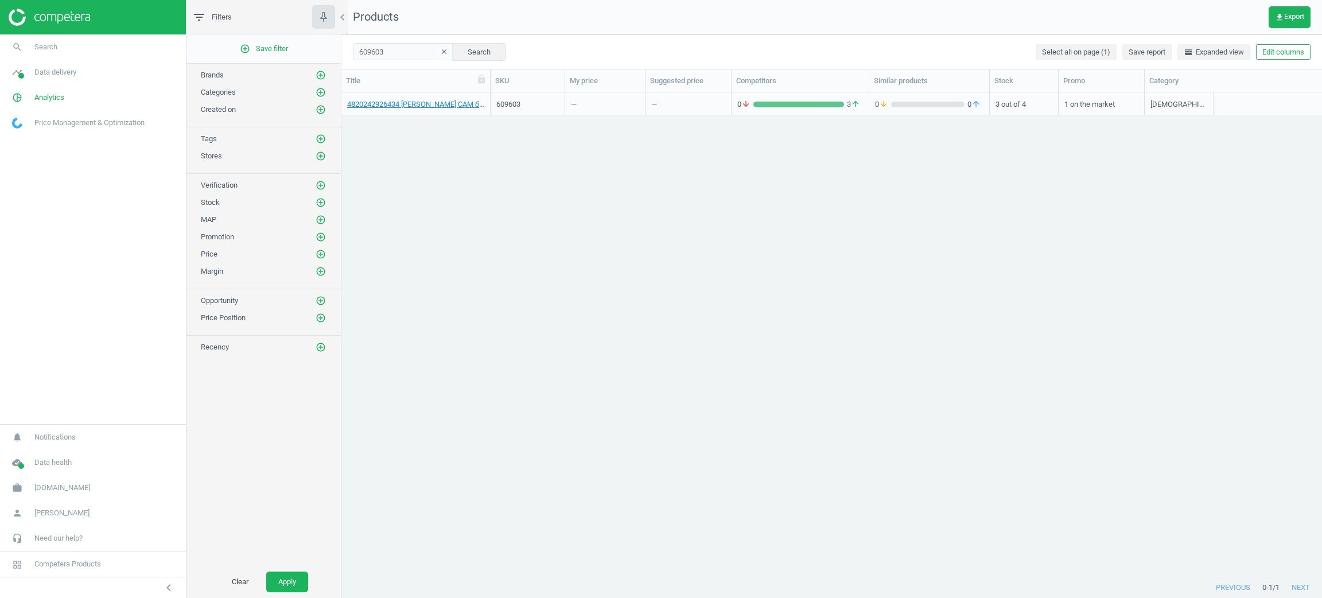
click at [639, 103] on div "—" at bounding box center [605, 104] width 68 height 20
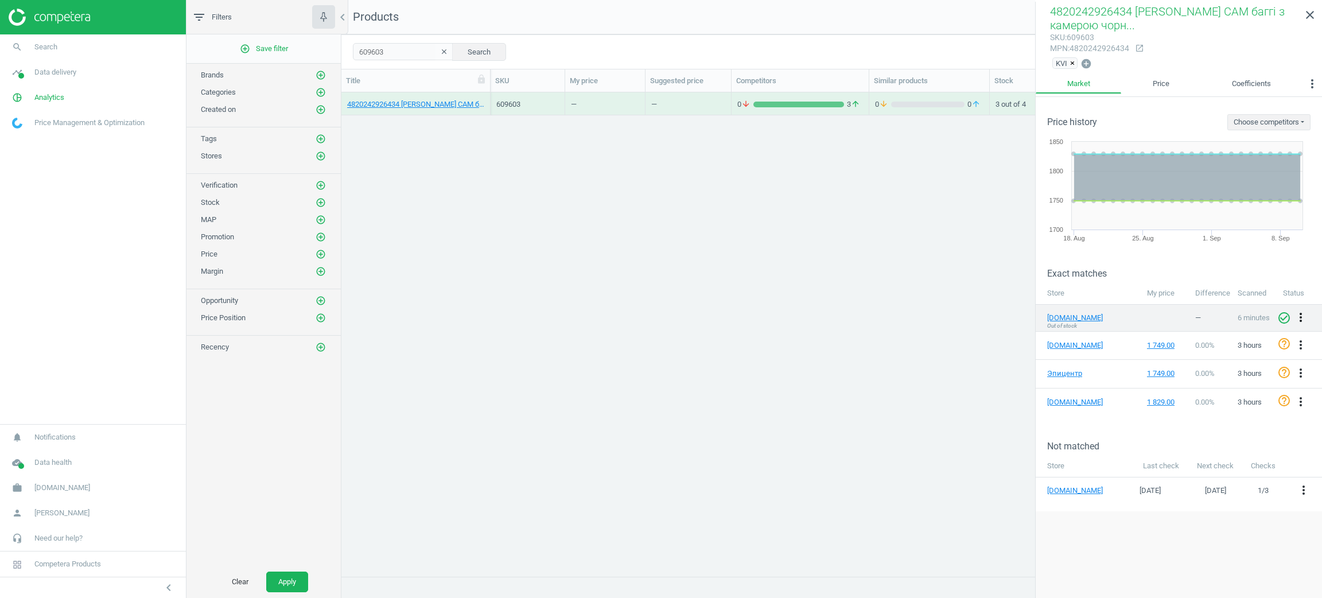
click at [1304, 321] on icon "more_vert" at bounding box center [1301, 318] width 14 height 14
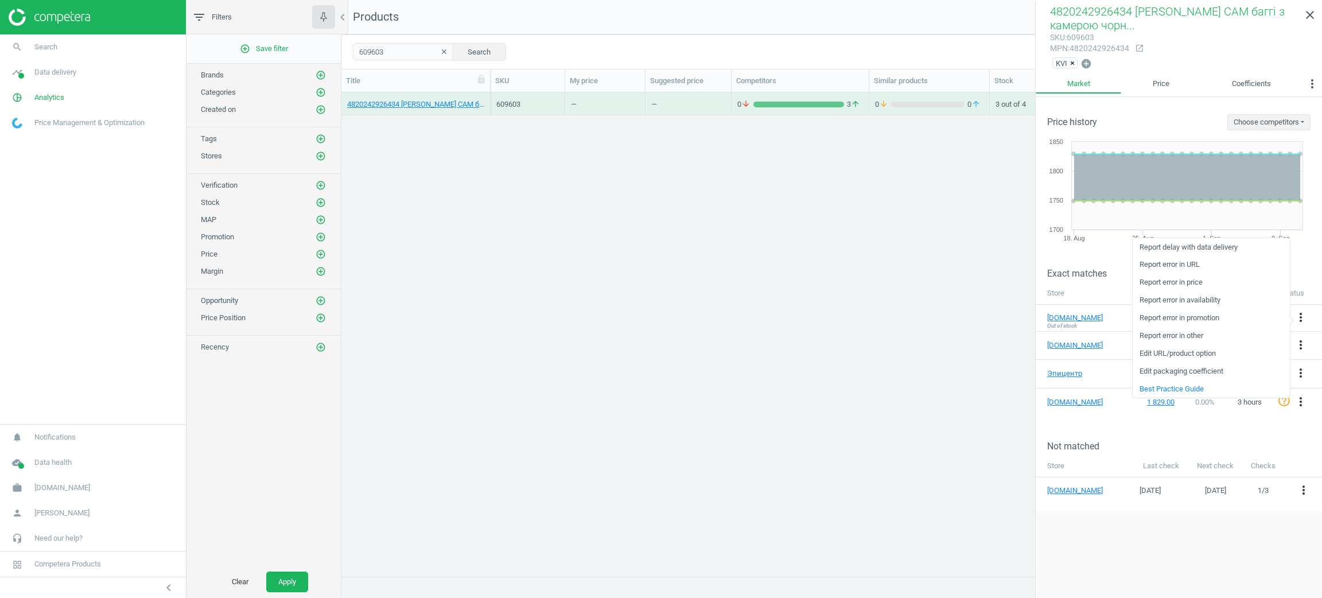
click at [1186, 298] on link "Report error in availability" at bounding box center [1211, 301] width 157 height 18
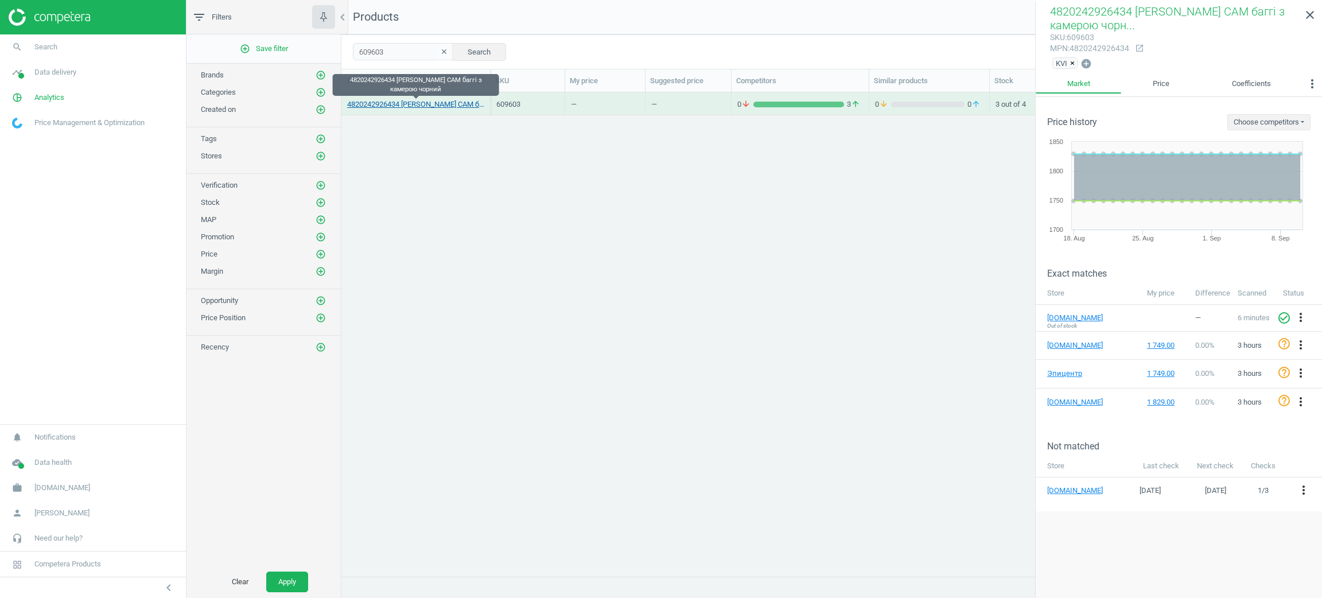
click at [455, 102] on link "4820242926434 [PERSON_NAME] CAM баггі з камерою чорний" at bounding box center [415, 104] width 137 height 10
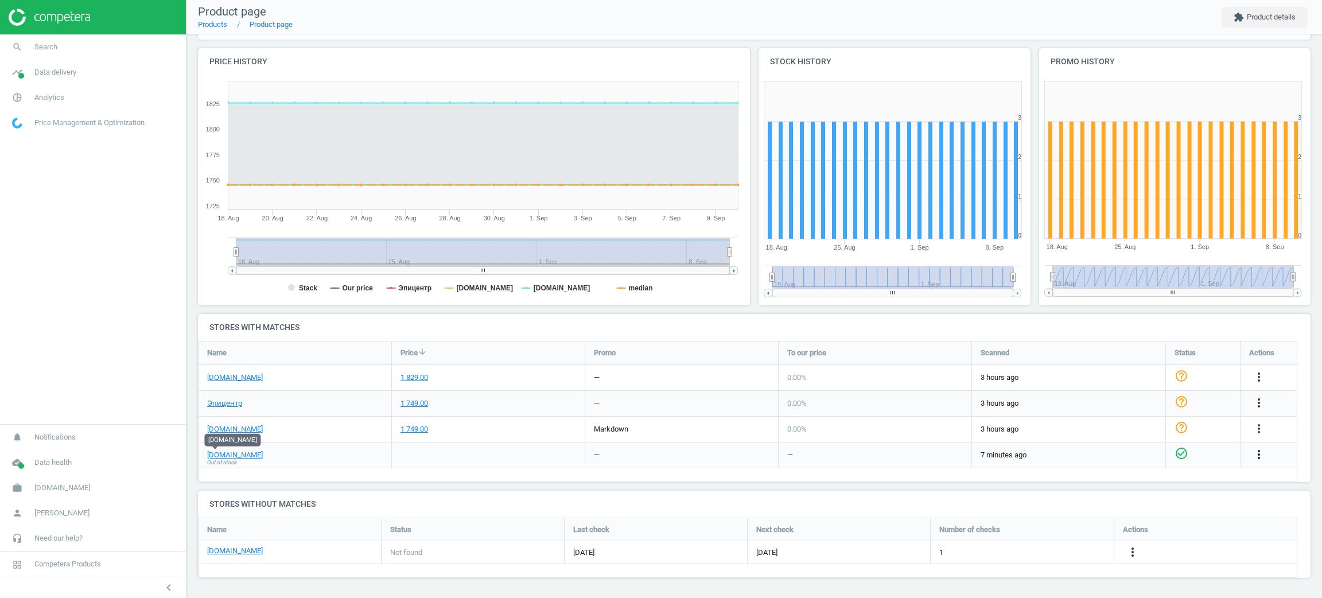
click at [1256, 452] on icon "more_vert" at bounding box center [1259, 455] width 14 height 14
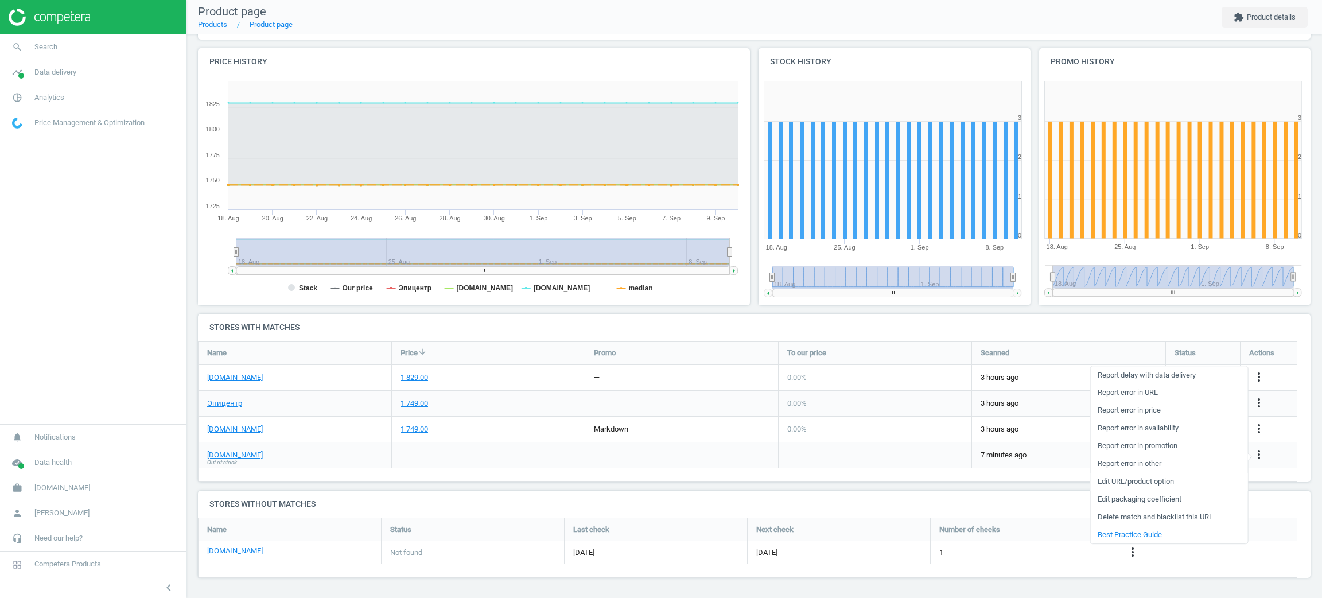
click at [1135, 481] on link "Edit URL/product option" at bounding box center [1169, 482] width 157 height 18
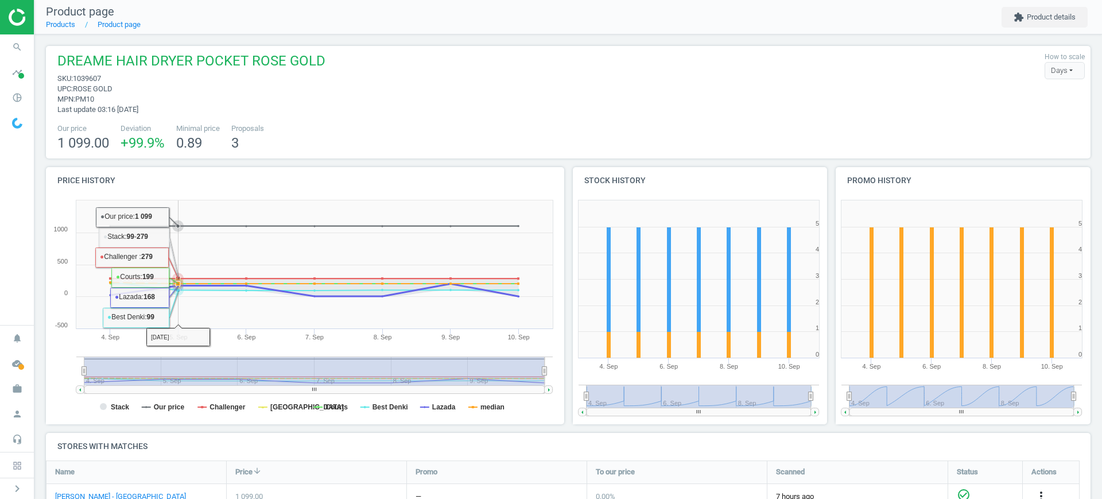
scroll to position [287, 0]
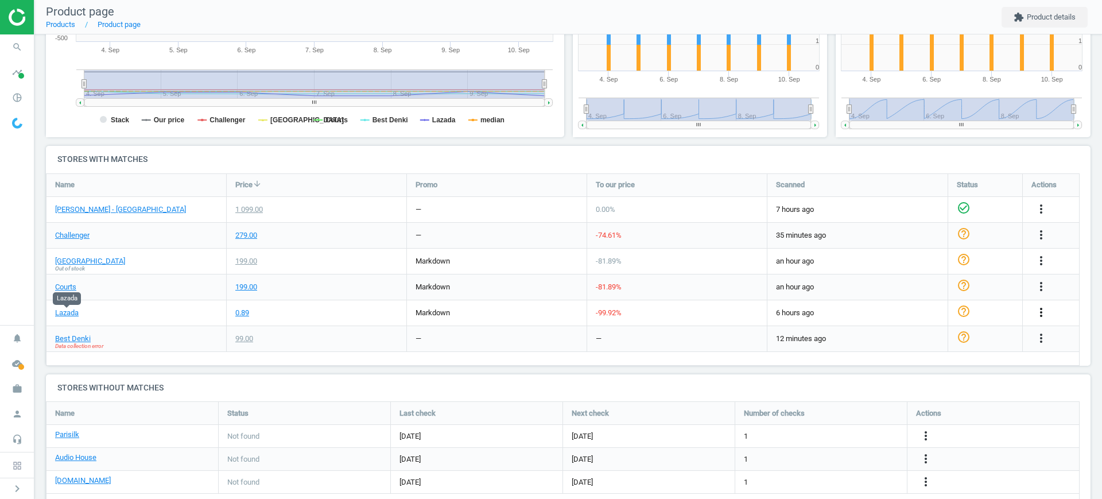
click at [1035, 313] on icon "more_vert" at bounding box center [1041, 312] width 14 height 14
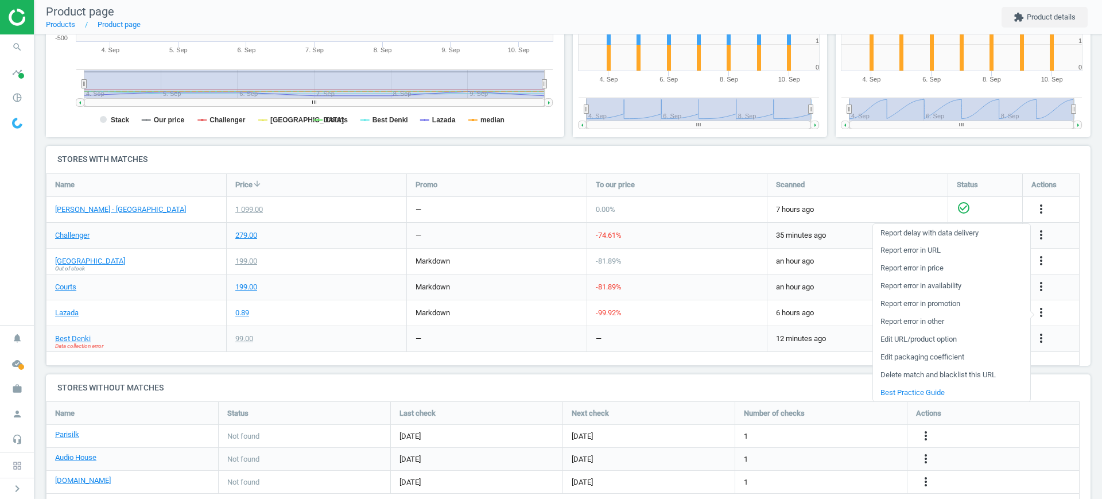
click at [936, 344] on link "Edit URL/product option" at bounding box center [951, 340] width 157 height 18
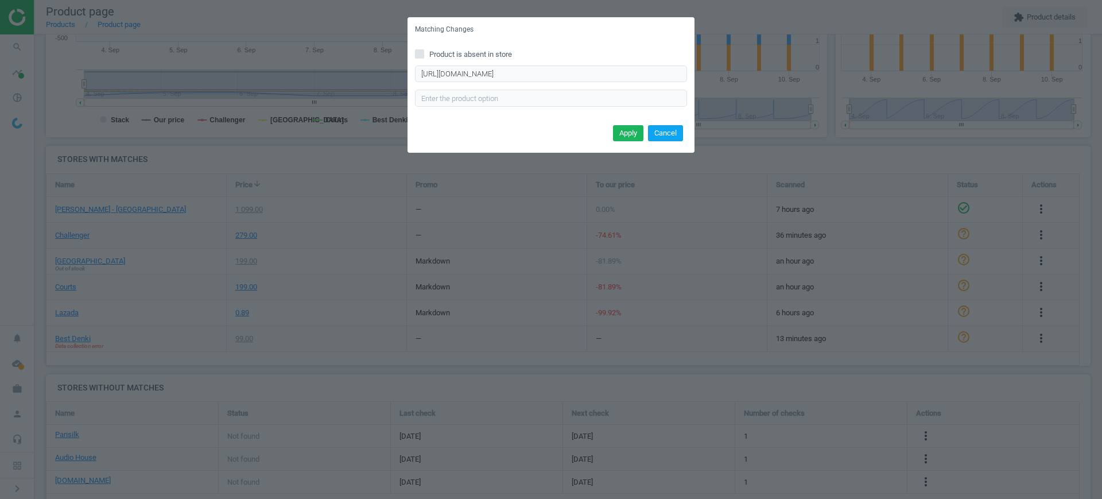
click at [673, 129] on button "Cancel" at bounding box center [665, 133] width 35 height 16
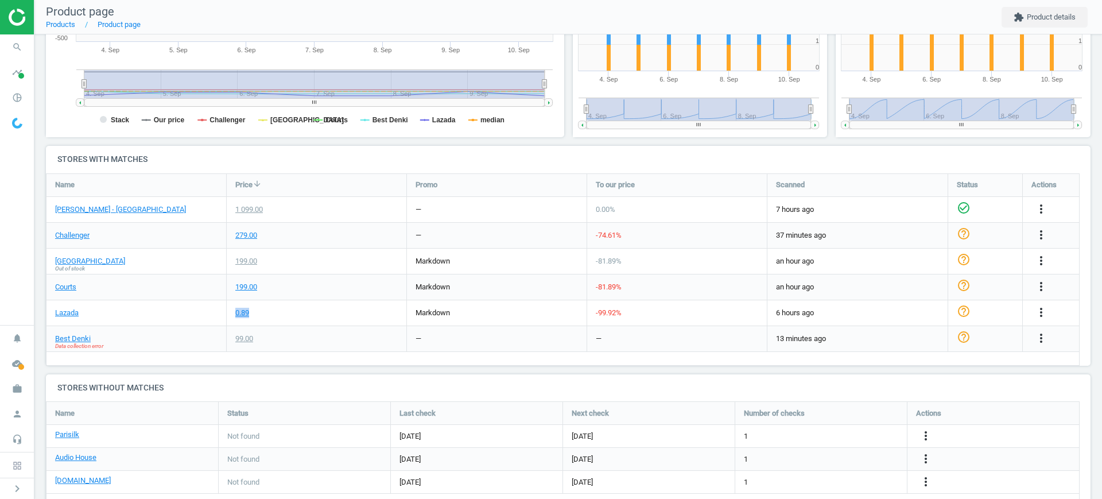
drag, startPoint x: 257, startPoint y: 314, endPoint x: 234, endPoint y: 314, distance: 23.0
click at [234, 314] on div "0.89" at bounding box center [317, 312] width 180 height 25
copy div "0.89"
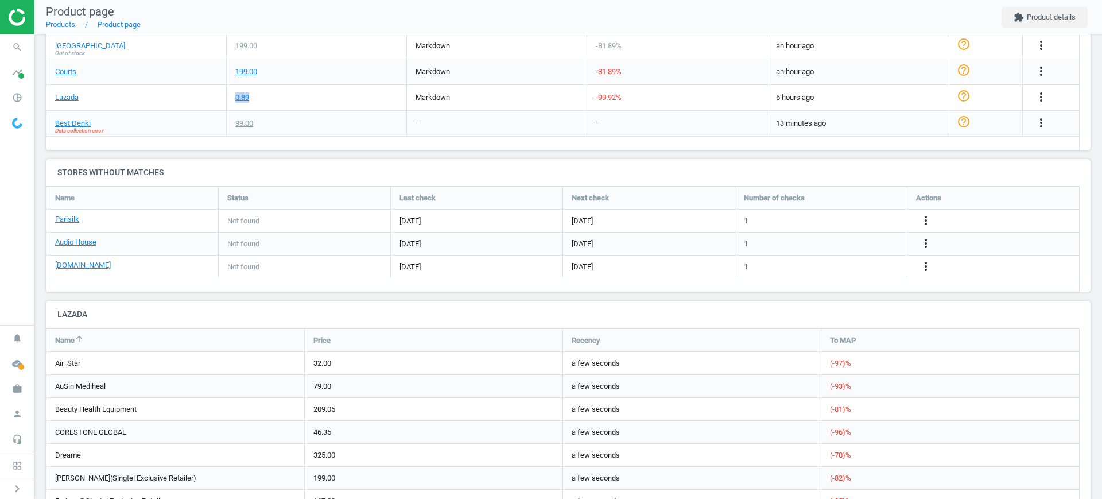
scroll to position [215, 0]
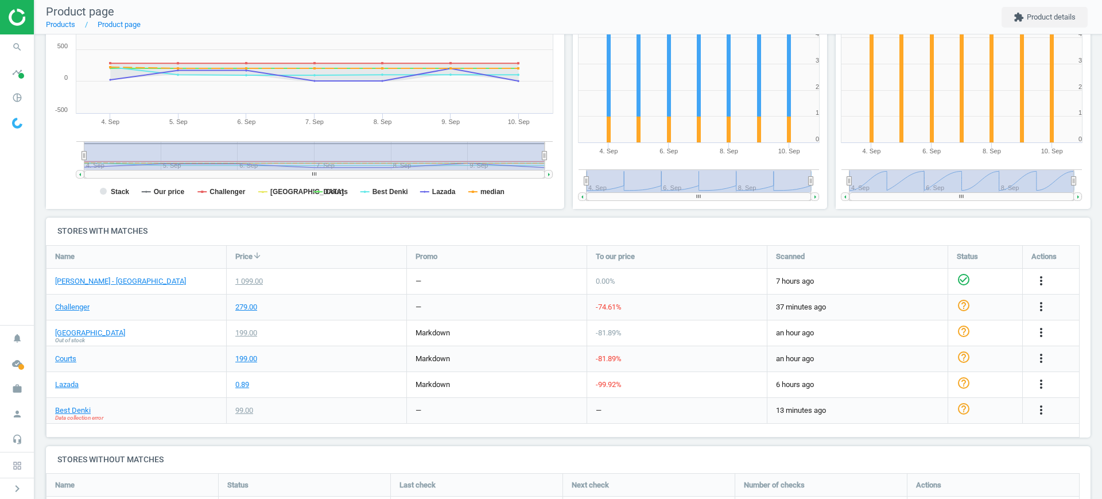
click at [351, 404] on div "99.00" at bounding box center [317, 410] width 180 height 25
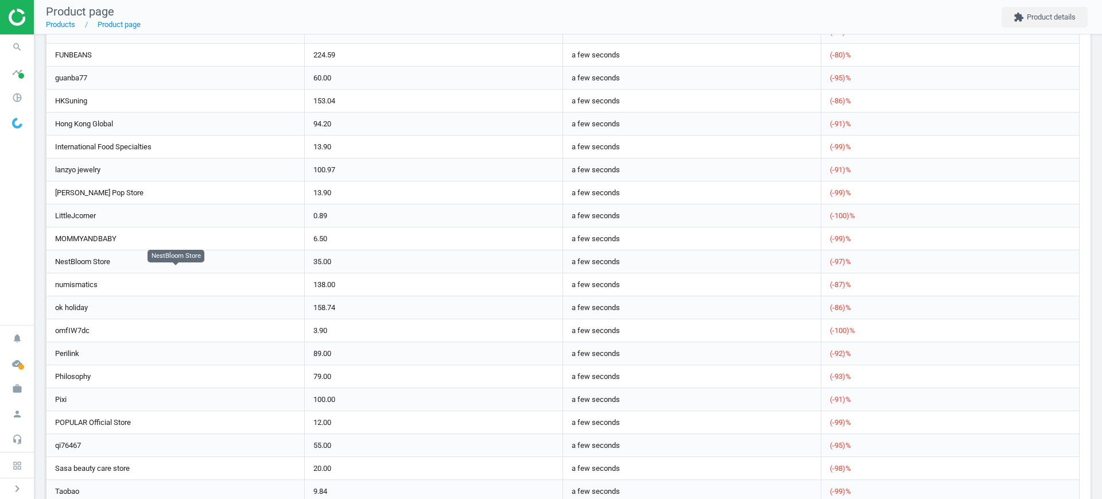
scroll to position [1021, 0]
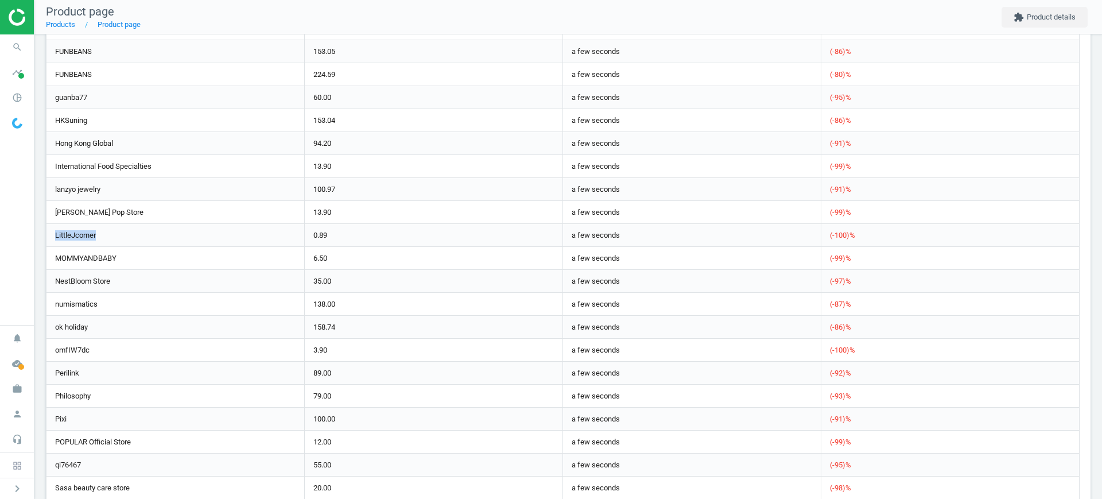
drag, startPoint x: 108, startPoint y: 235, endPoint x: 51, endPoint y: 236, distance: 56.8
click at [51, 236] on div "LittleJcorner" at bounding box center [175, 235] width 258 height 22
copy link "LittleJcorner"
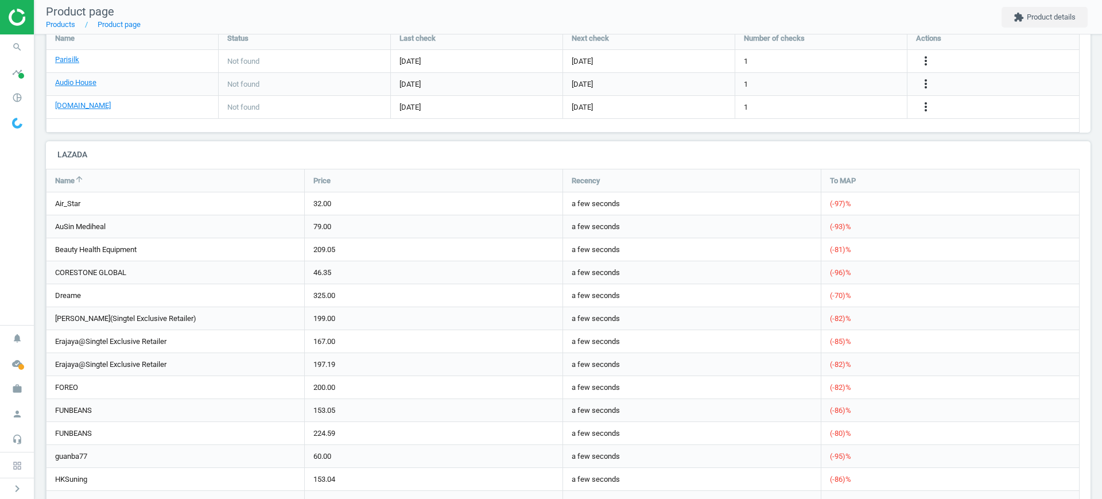
scroll to position [375, 0]
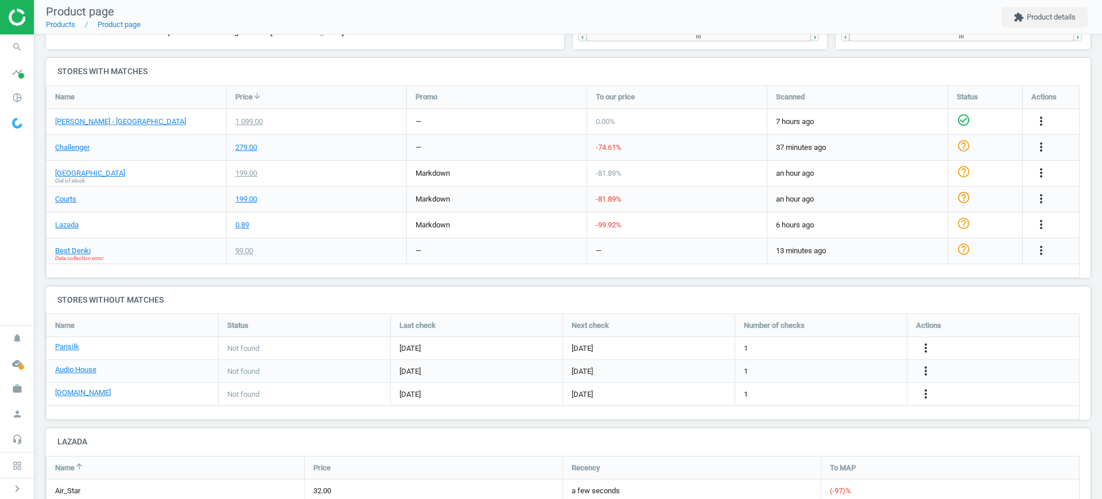
drag, startPoint x: 22, startPoint y: 77, endPoint x: 37, endPoint y: 142, distance: 66.6
click at [22, 76] on span at bounding box center [21, 76] width 6 height 6
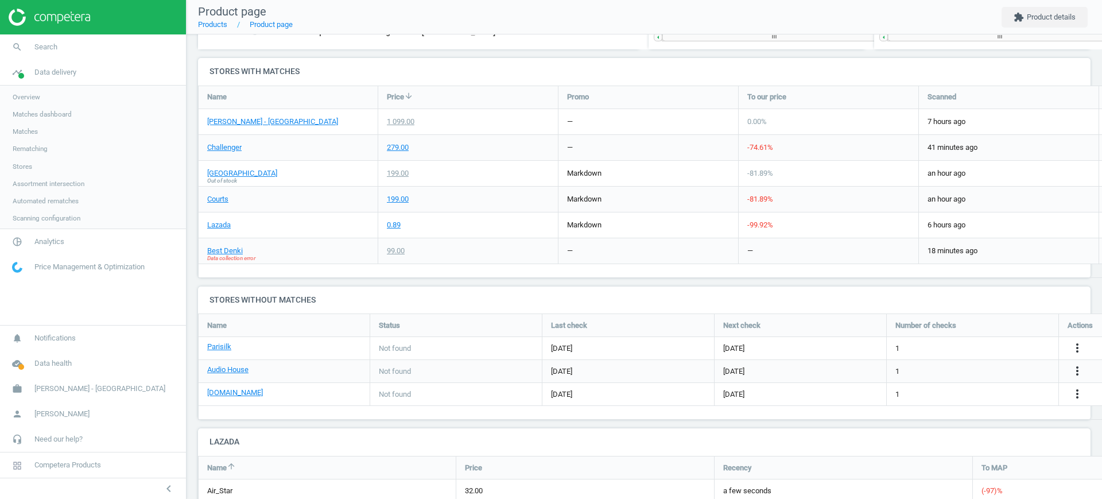
scroll to position [978, 913]
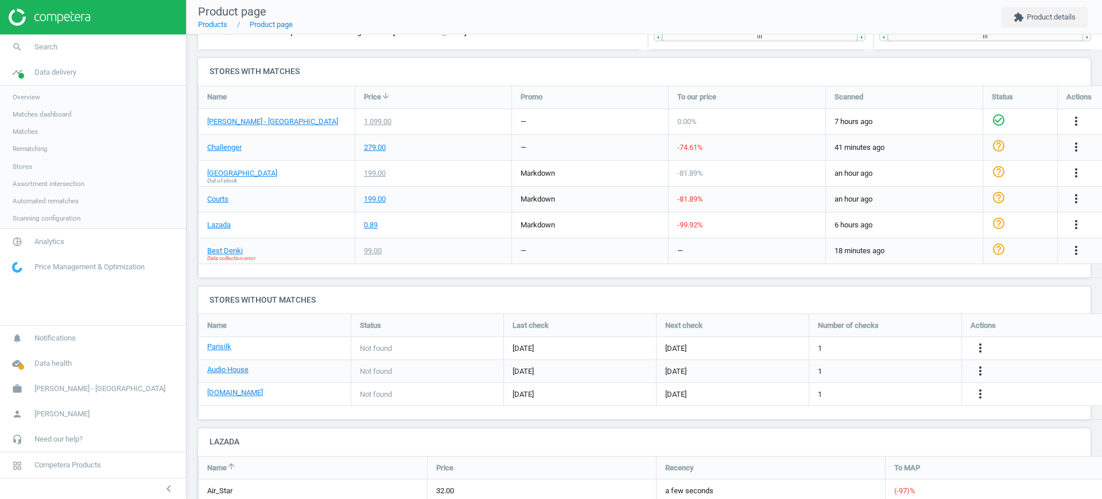
click at [16, 170] on span "Stores" at bounding box center [23, 166] width 20 height 9
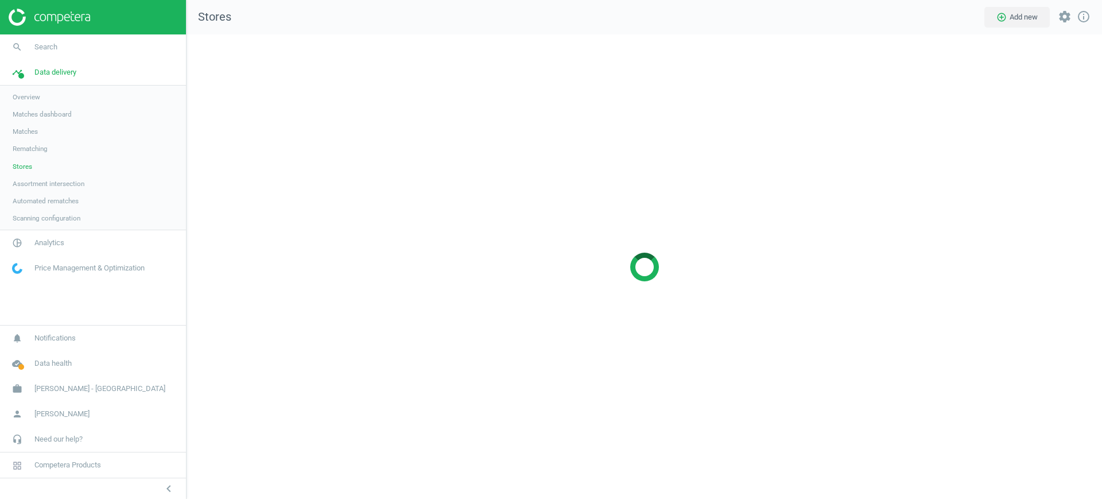
scroll to position [487, 938]
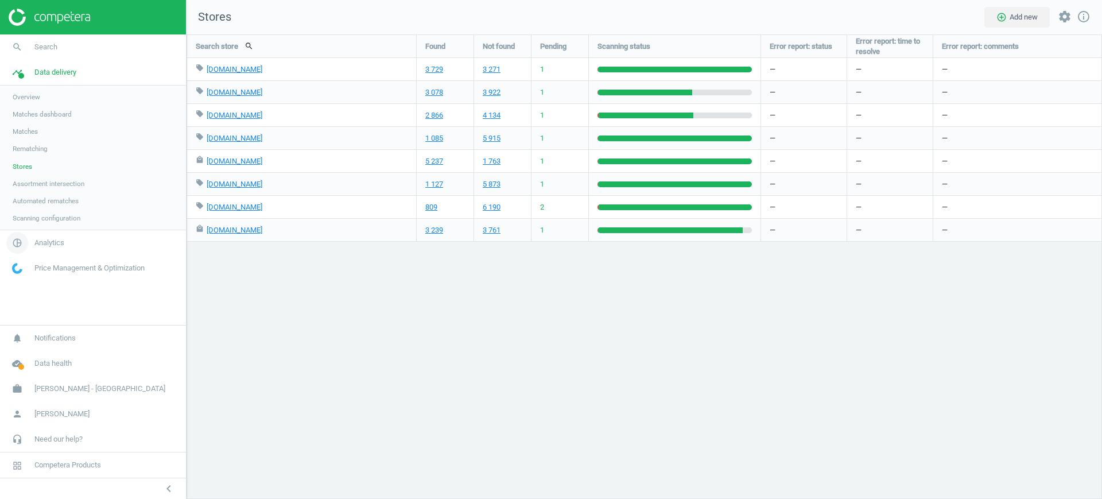
click at [41, 238] on span "Analytics" at bounding box center [49, 243] width 30 height 10
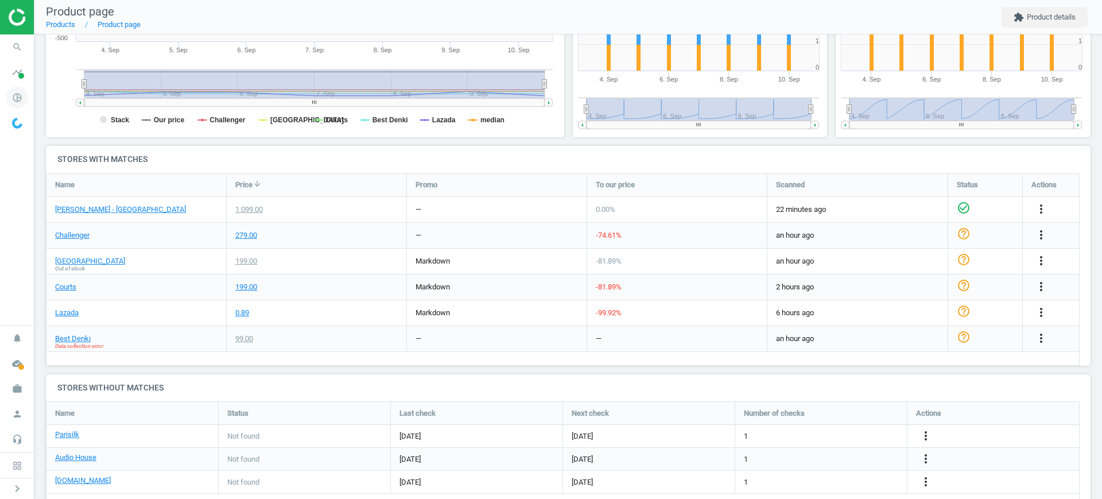
click at [20, 90] on icon "pie_chart_outlined" at bounding box center [17, 98] width 22 height 22
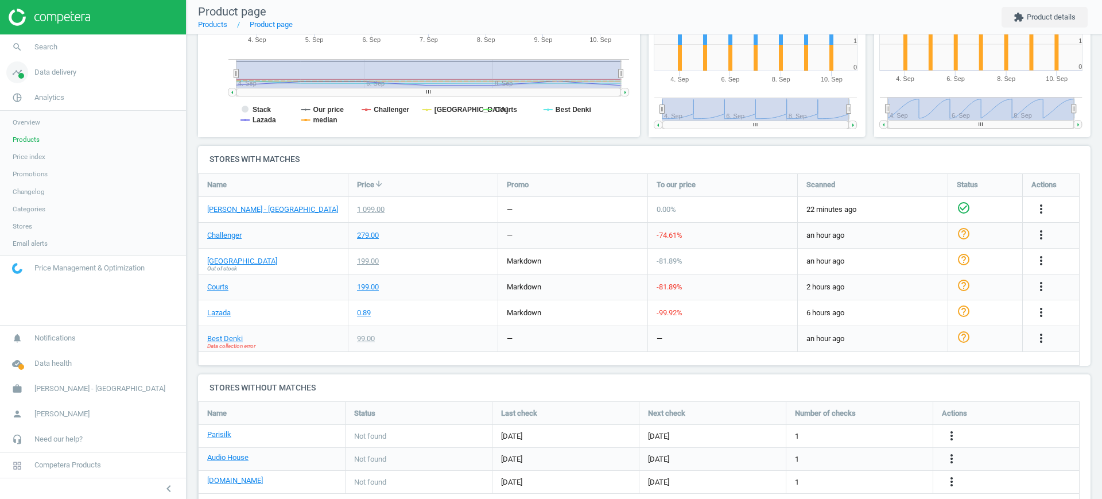
click at [25, 79] on icon "timeline" at bounding box center [17, 72] width 22 height 22
click at [30, 172] on link "Stores" at bounding box center [93, 166] width 186 height 17
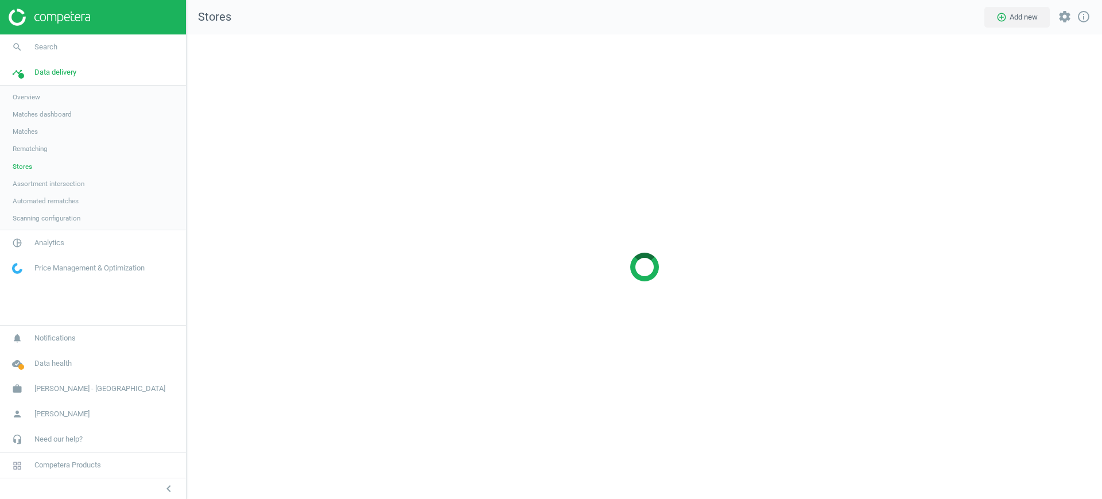
scroll to position [487, 938]
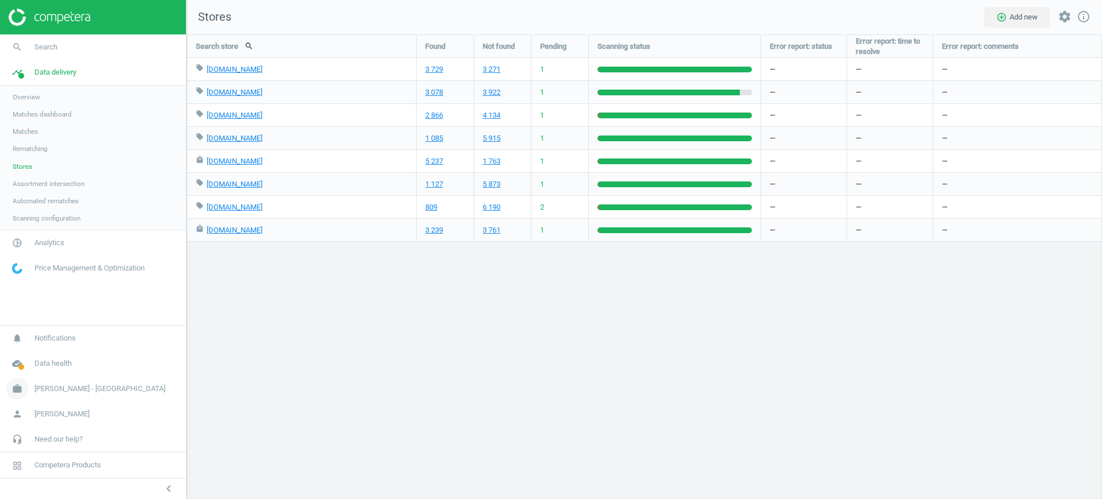
click at [69, 383] on span "Harvey Norman - Singapore" at bounding box center [99, 388] width 131 height 10
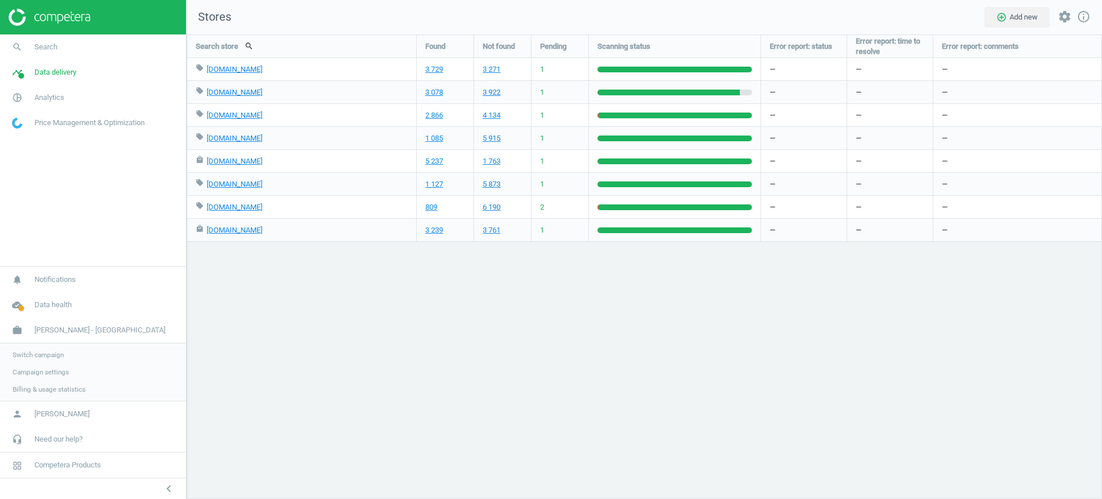
click at [45, 356] on span "Switch campaign" at bounding box center [38, 354] width 51 height 9
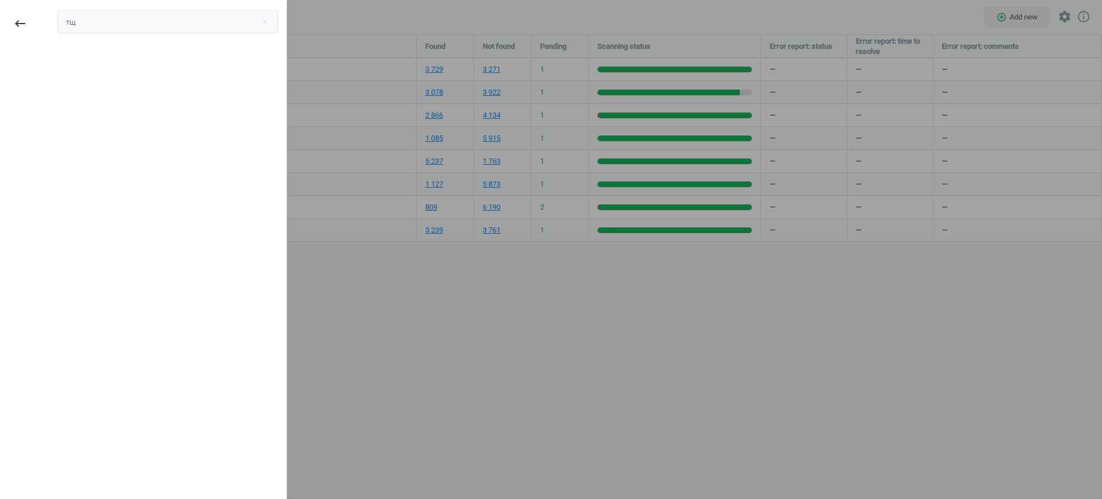
type input "т"
type input "noe"
click at [91, 65] on div "[DATE][PERSON_NAME]" at bounding box center [115, 64] width 96 height 13
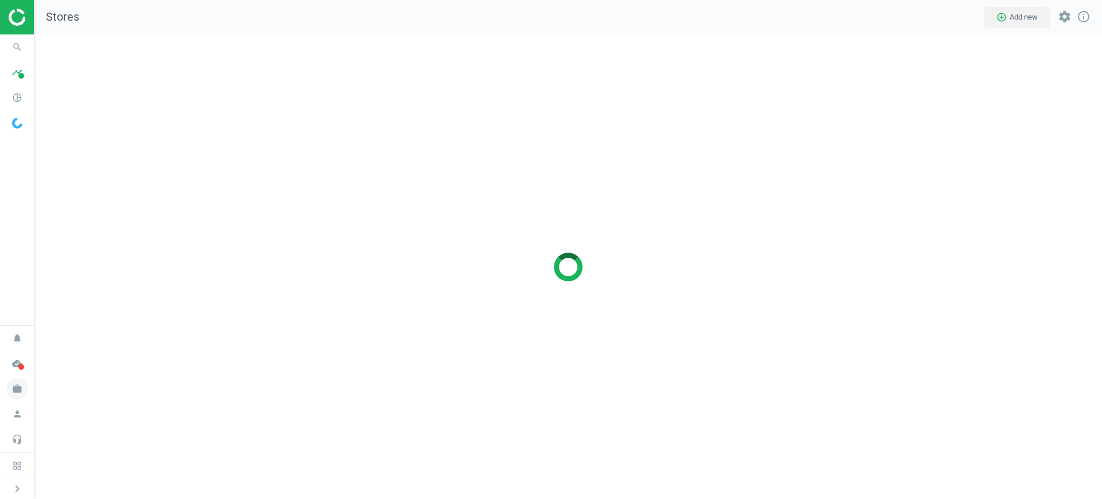
scroll to position [6, 6]
click at [17, 389] on icon "work" at bounding box center [17, 389] width 22 height 22
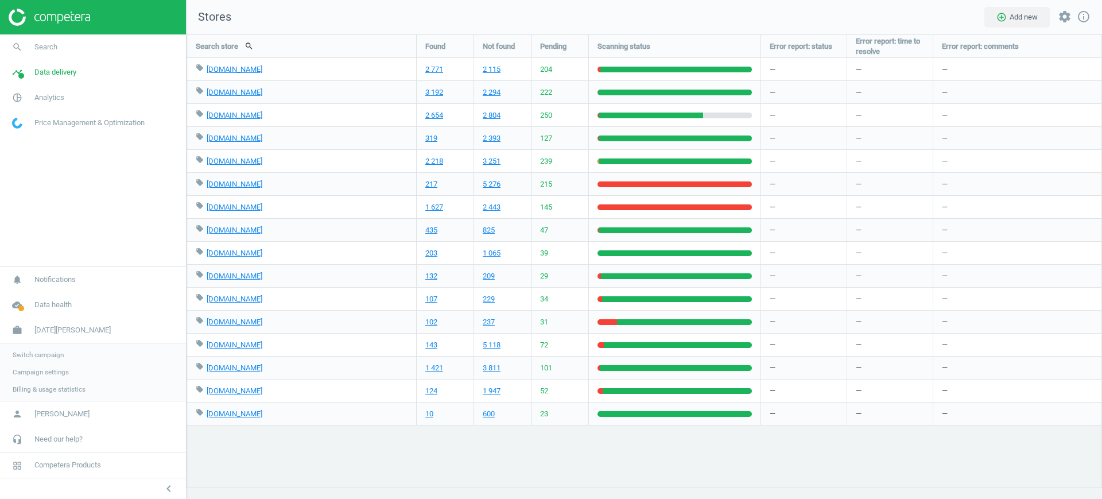
scroll to position [487, 938]
click at [36, 372] on span "Campaign settings" at bounding box center [41, 371] width 56 height 9
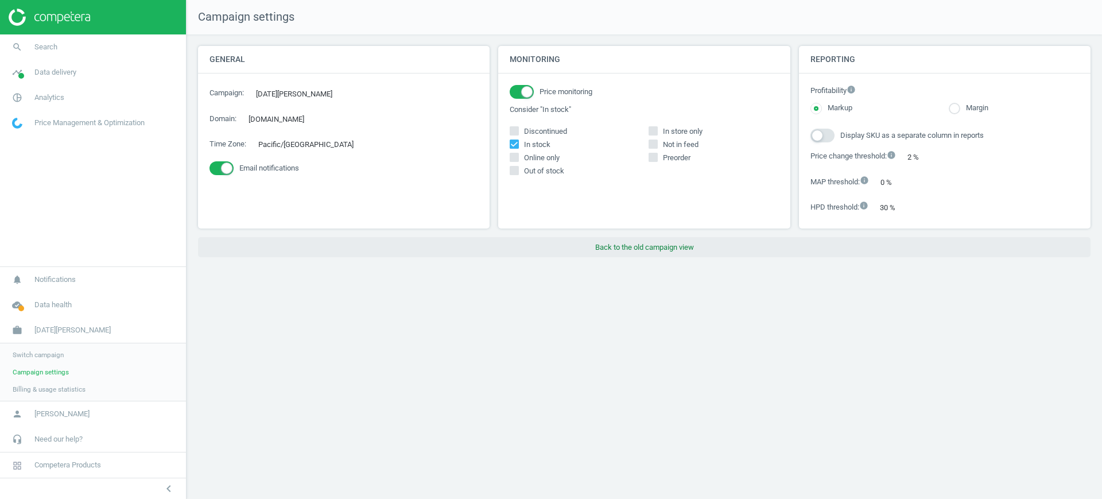
click at [619, 250] on button "Back to the old campaign view" at bounding box center [644, 247] width 893 height 21
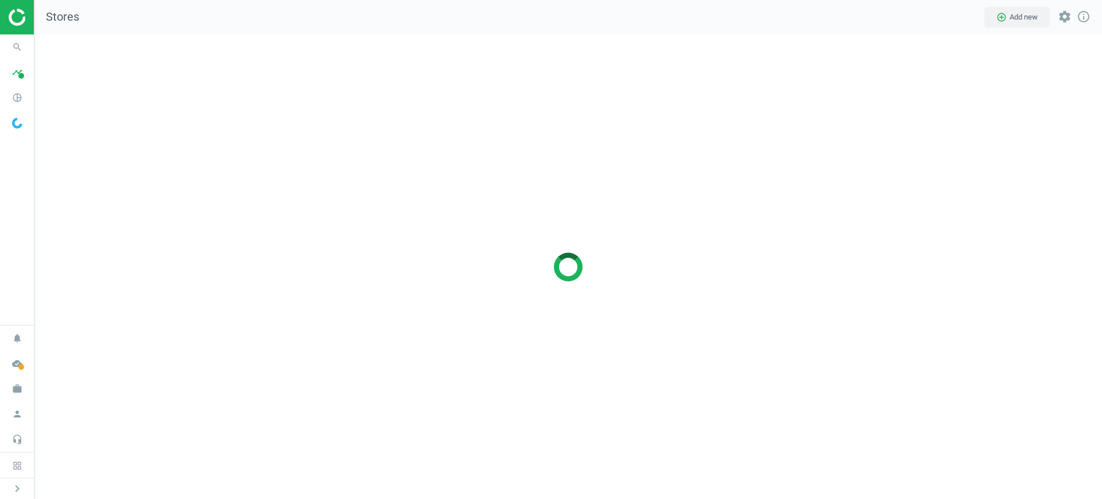
scroll to position [487, 1090]
click at [16, 69] on icon "timeline" at bounding box center [17, 72] width 22 height 22
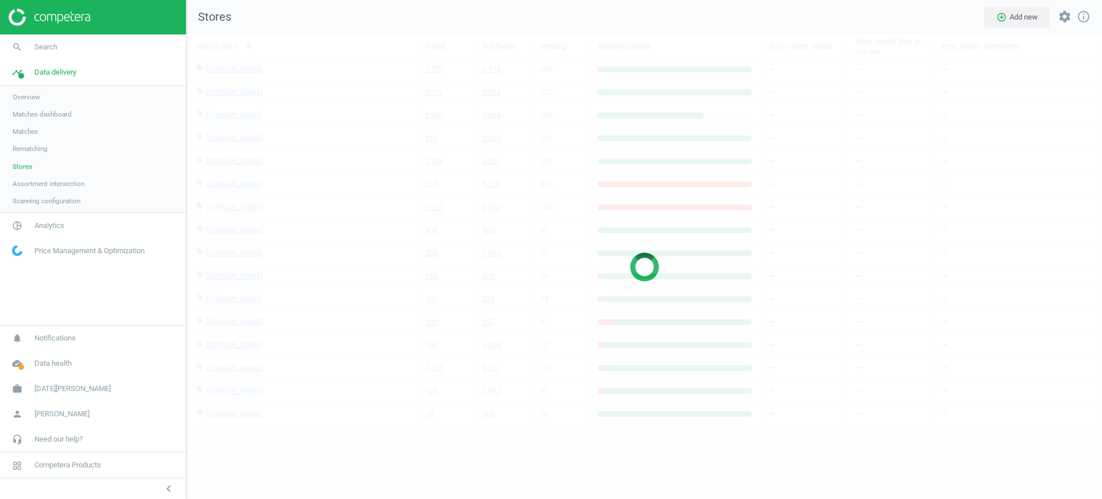
scroll to position [487, 938]
click at [46, 108] on link "Matches dashboard" at bounding box center [93, 114] width 186 height 17
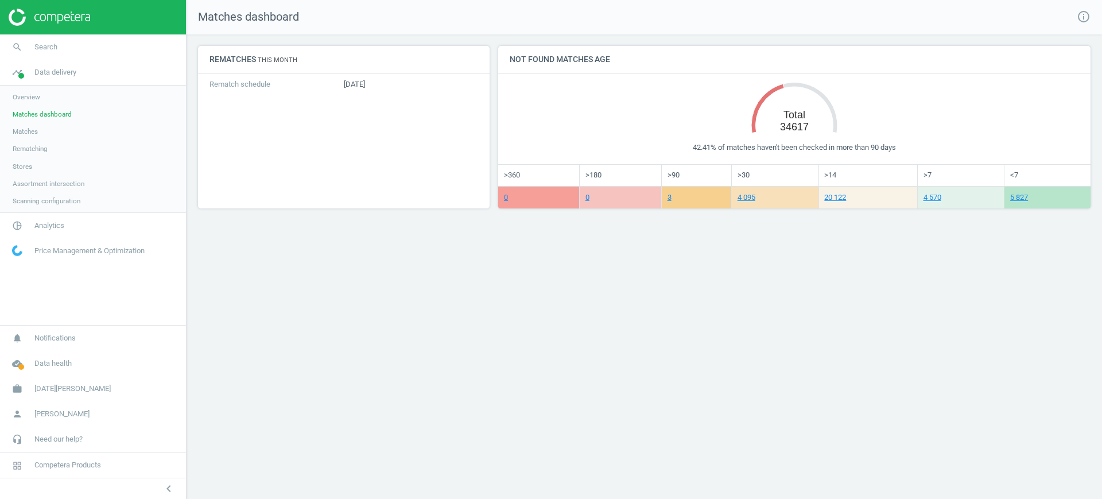
click at [1102, 115] on div "Rematches This month Rematch schedule [DATE] Not found matches age Created with…" at bounding box center [645, 131] width 916 height 194
click at [31, 158] on link "Stores" at bounding box center [93, 166] width 186 height 17
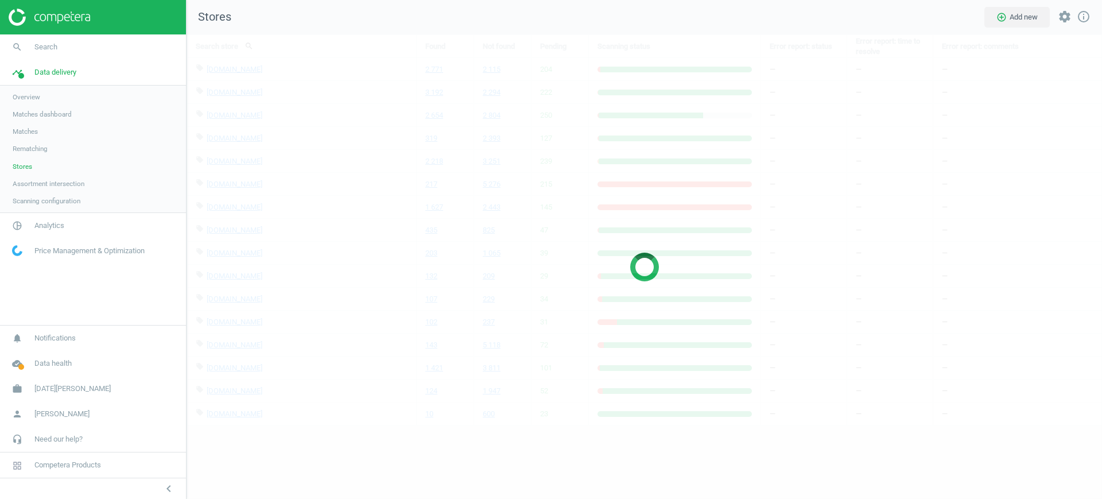
scroll to position [487, 938]
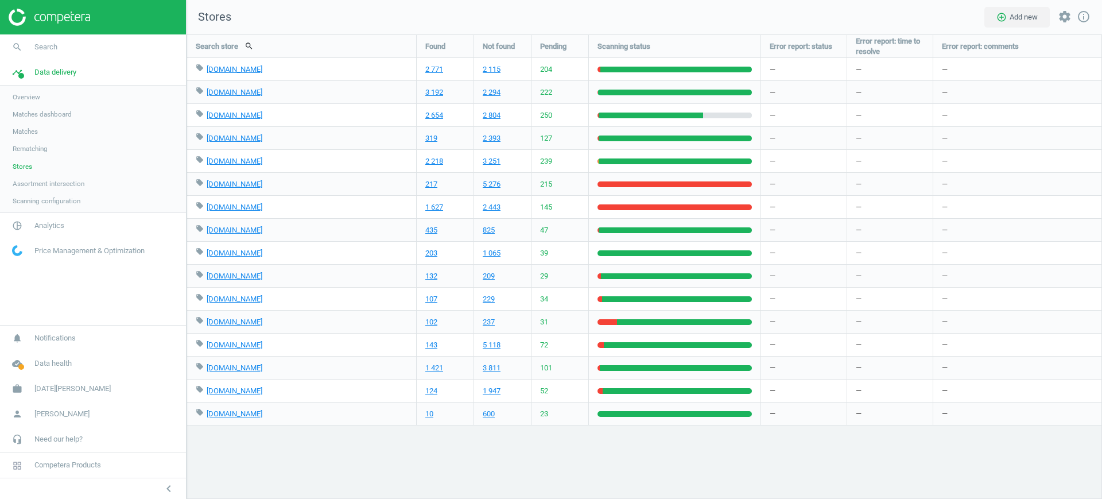
click at [1102, 170] on div "Search store search Found Not found Pending Scanning status Error report: statu…" at bounding box center [645, 266] width 916 height 464
drag, startPoint x: 258, startPoint y: 184, endPoint x: 207, endPoint y: 183, distance: 51.7
click at [207, 183] on div "local_offer [DOMAIN_NAME] edit delete" at bounding box center [302, 184] width 212 height 22
copy div "[DOMAIN_NAME] edit delete"
